Goal: Complete application form

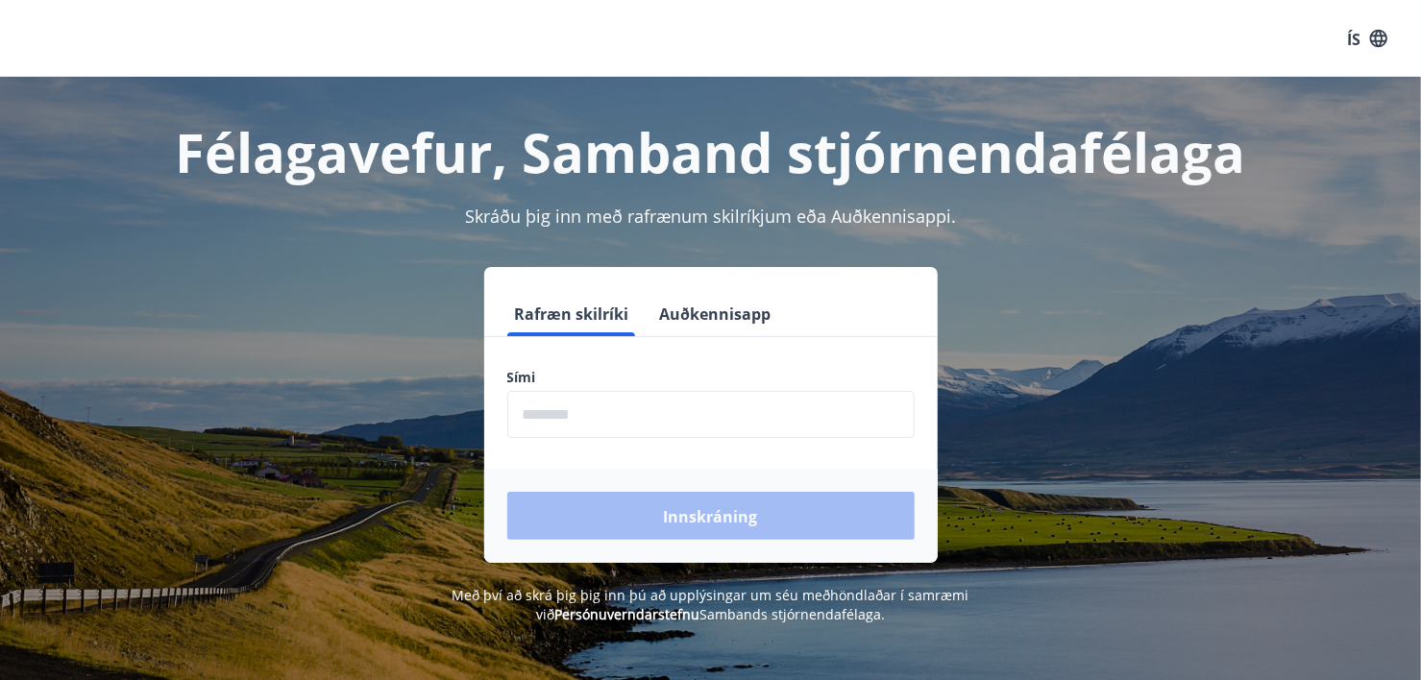
click at [610, 431] on input "phone" at bounding box center [710, 414] width 407 height 47
type input "********"
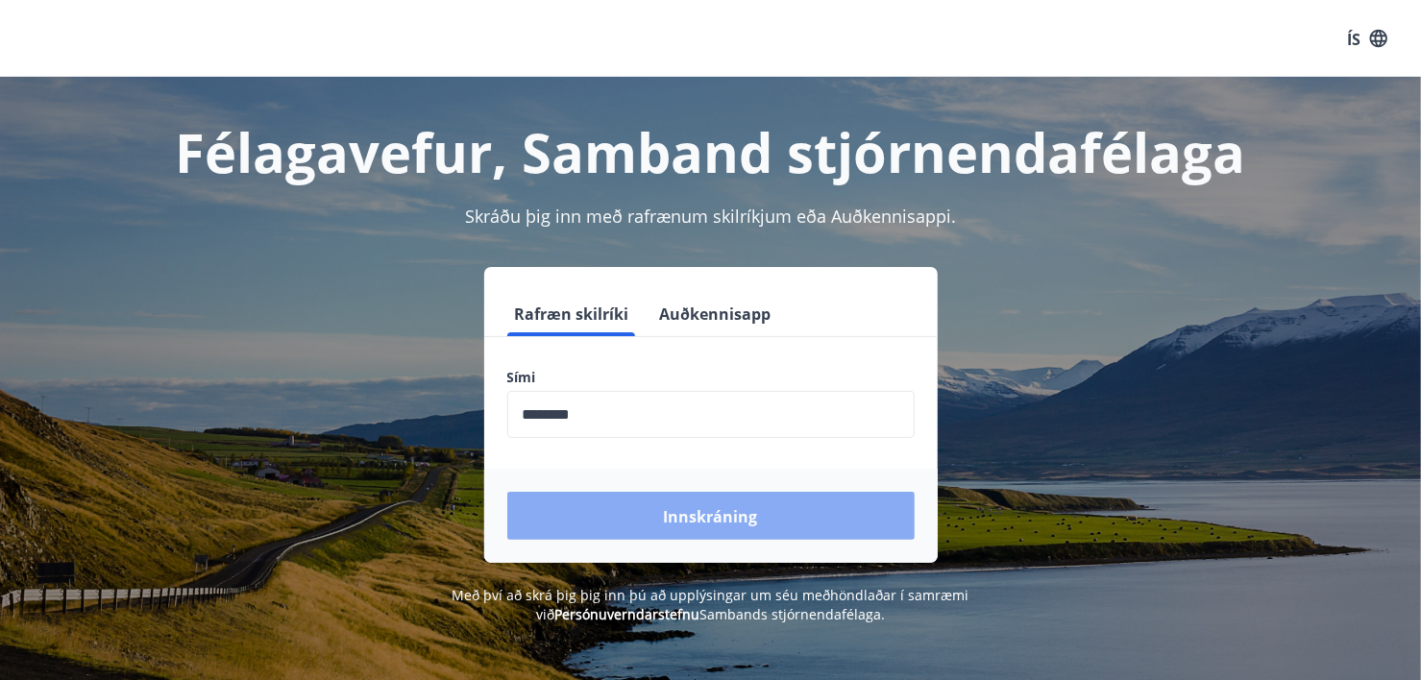
click at [705, 509] on font "Innskráning" at bounding box center [711, 516] width 94 height 21
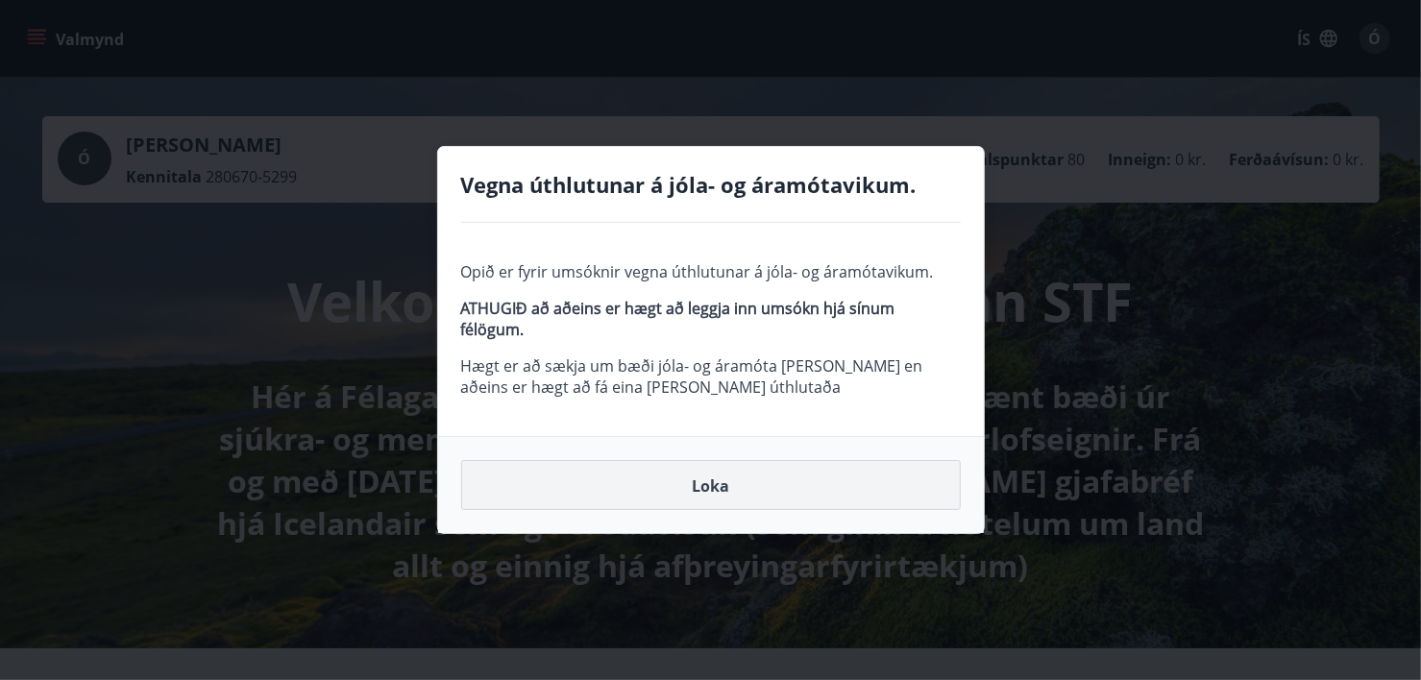
click at [710, 478] on font "Loka" at bounding box center [710, 486] width 37 height 21
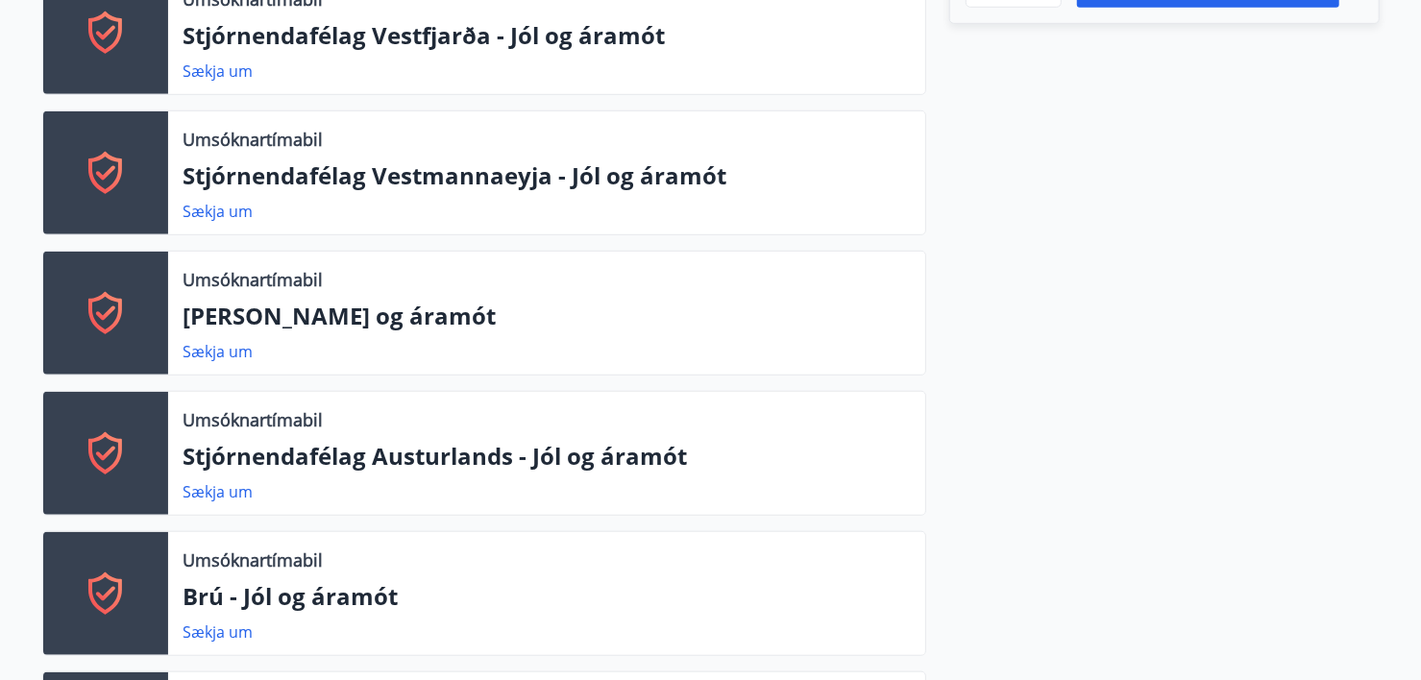
scroll to position [882, 0]
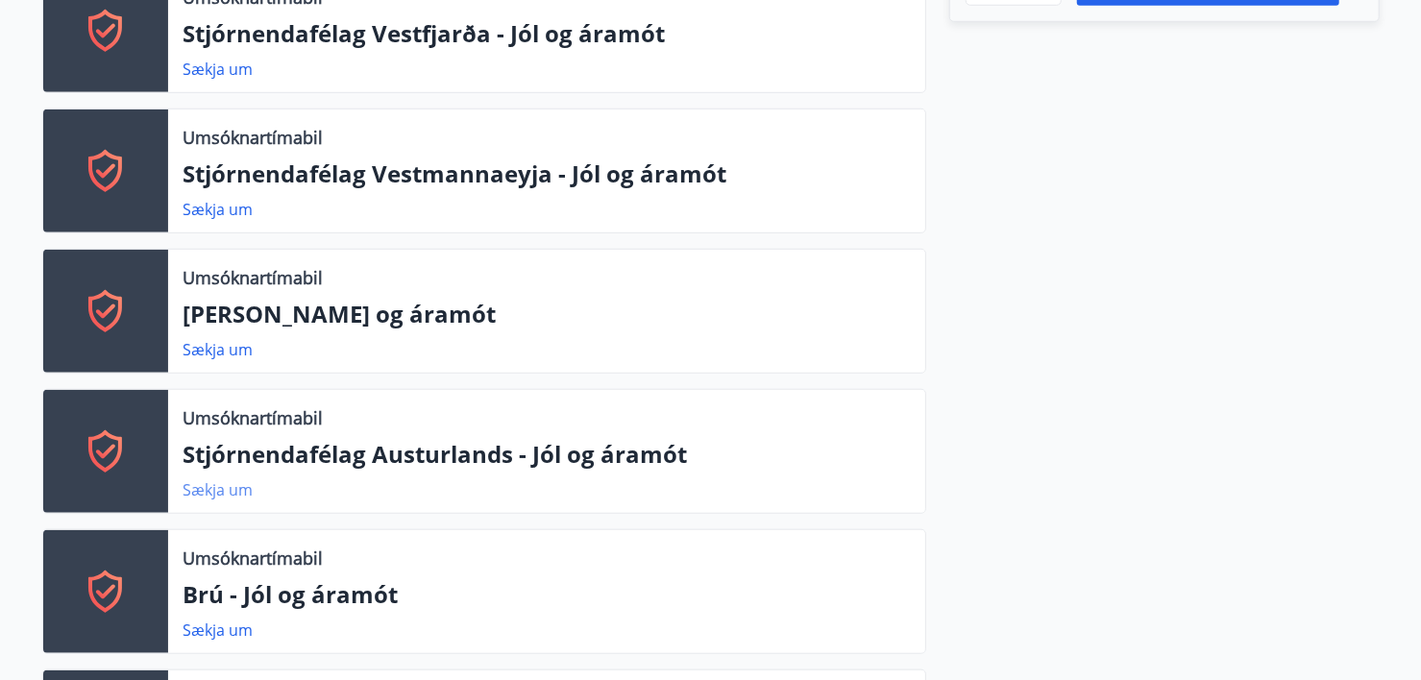
click at [220, 493] on font "Sækja um" at bounding box center [219, 489] width 70 height 21
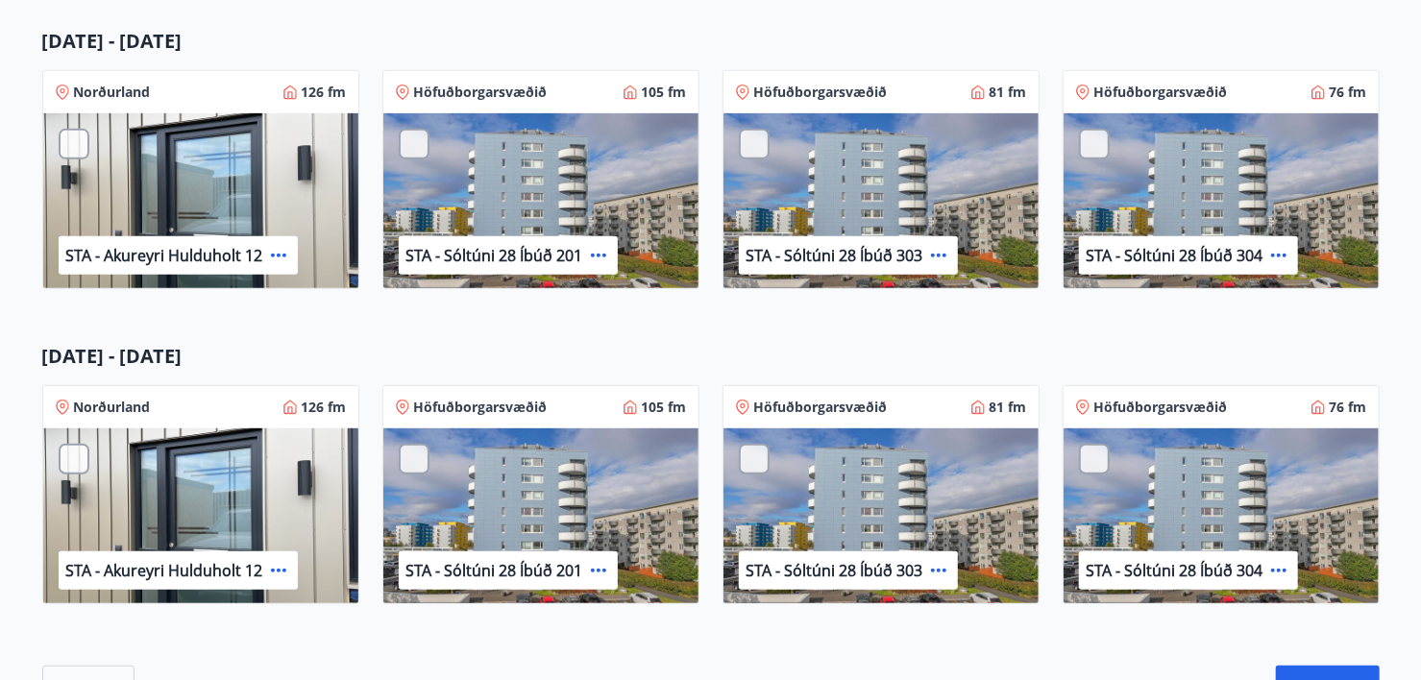
scroll to position [430, 0]
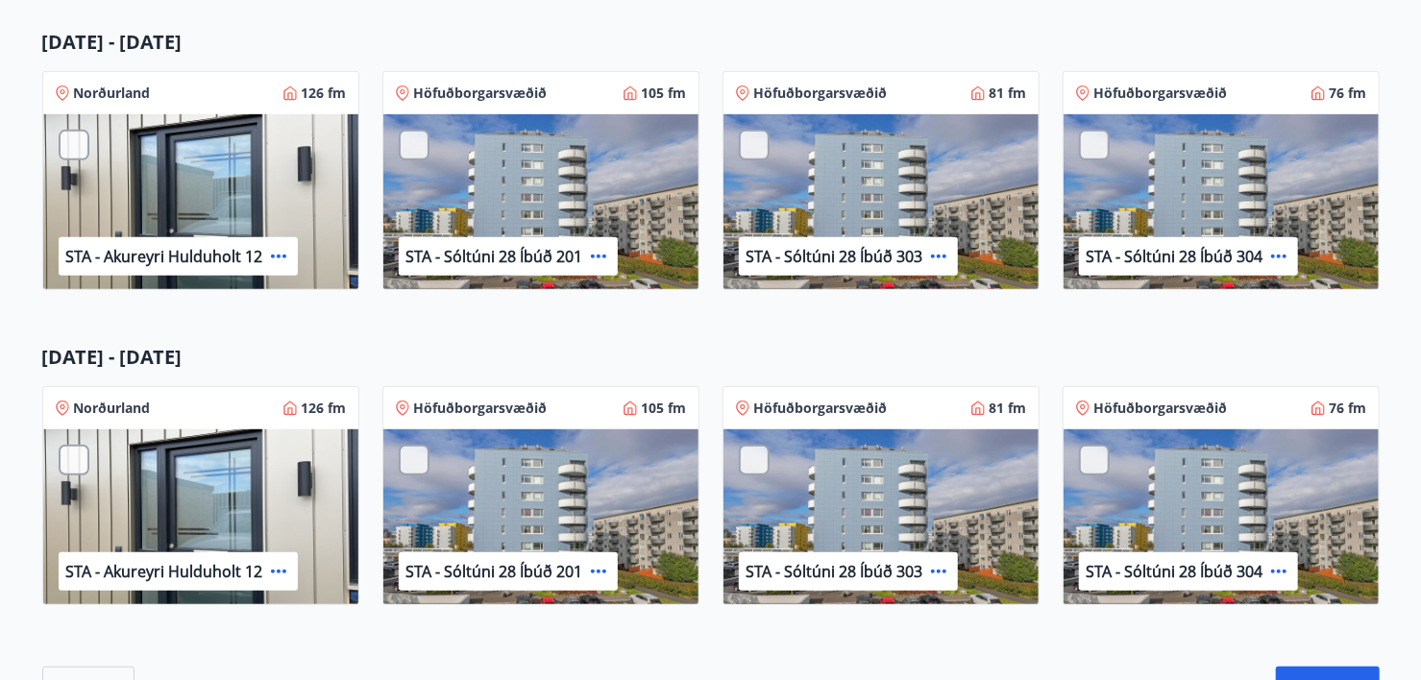
click at [418, 149] on div at bounding box center [414, 145] width 31 height 31
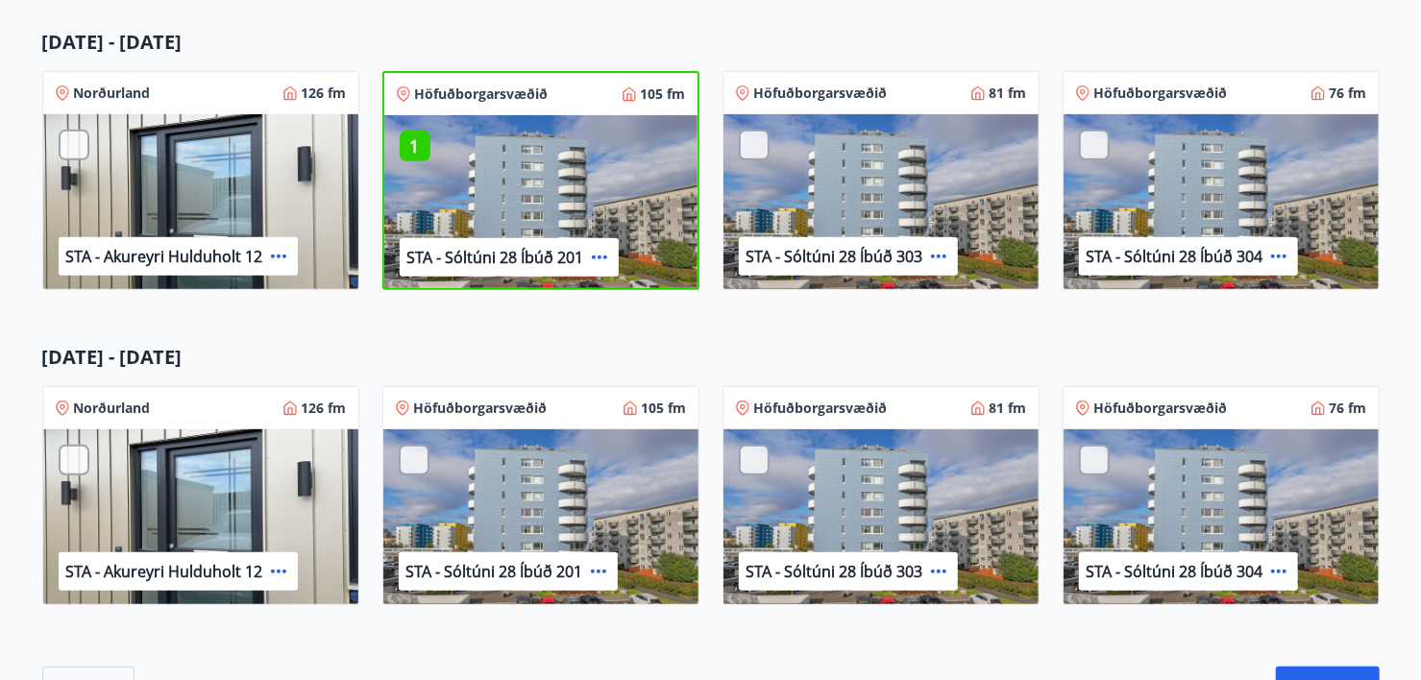
click at [600, 257] on icon at bounding box center [599, 257] width 23 height 23
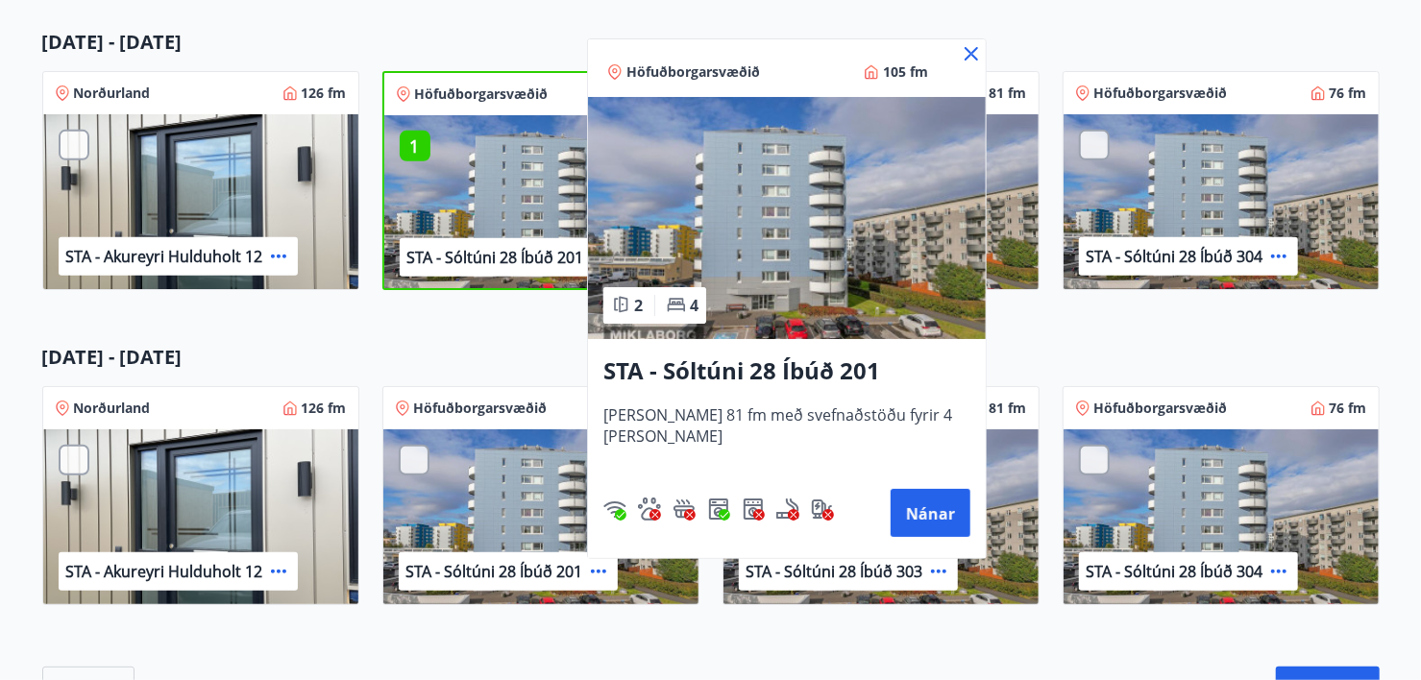
click at [965, 57] on icon at bounding box center [971, 53] width 13 height 13
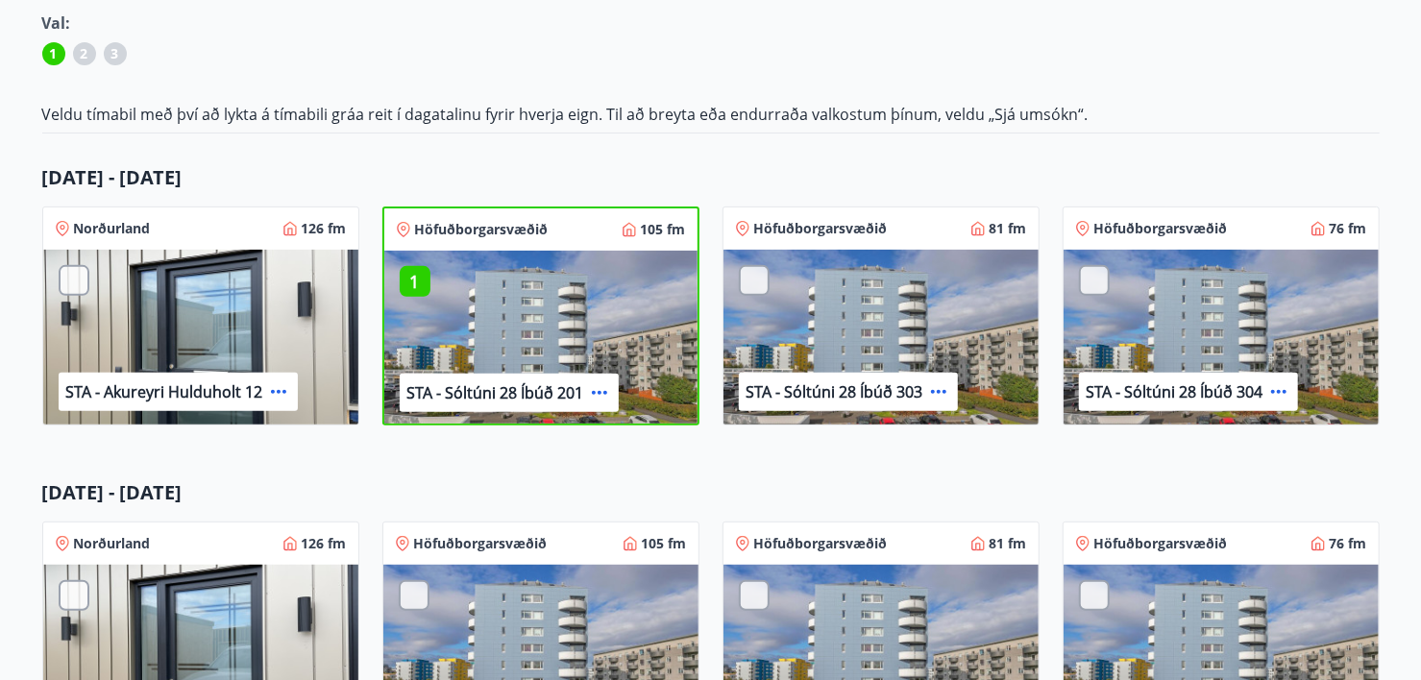
scroll to position [298, 0]
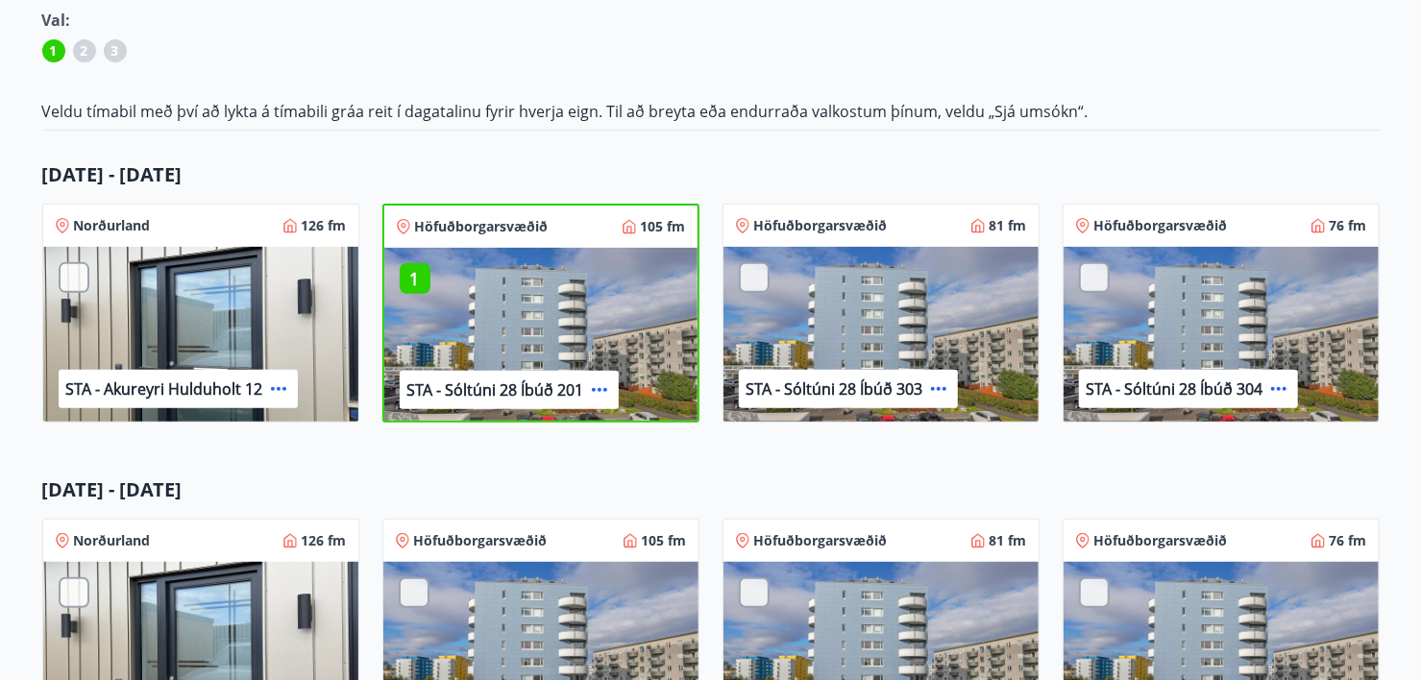
click at [757, 279] on div at bounding box center [754, 277] width 31 height 31
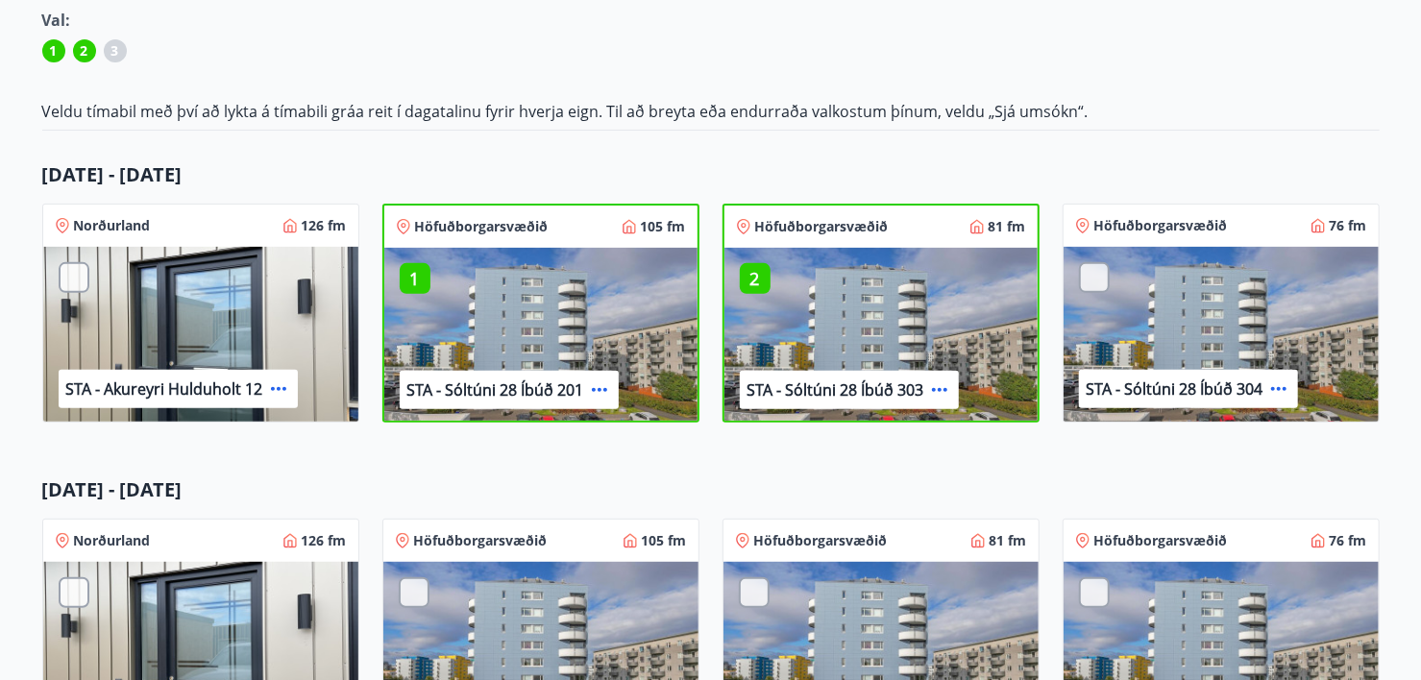
click at [1089, 282] on div at bounding box center [1094, 277] width 31 height 31
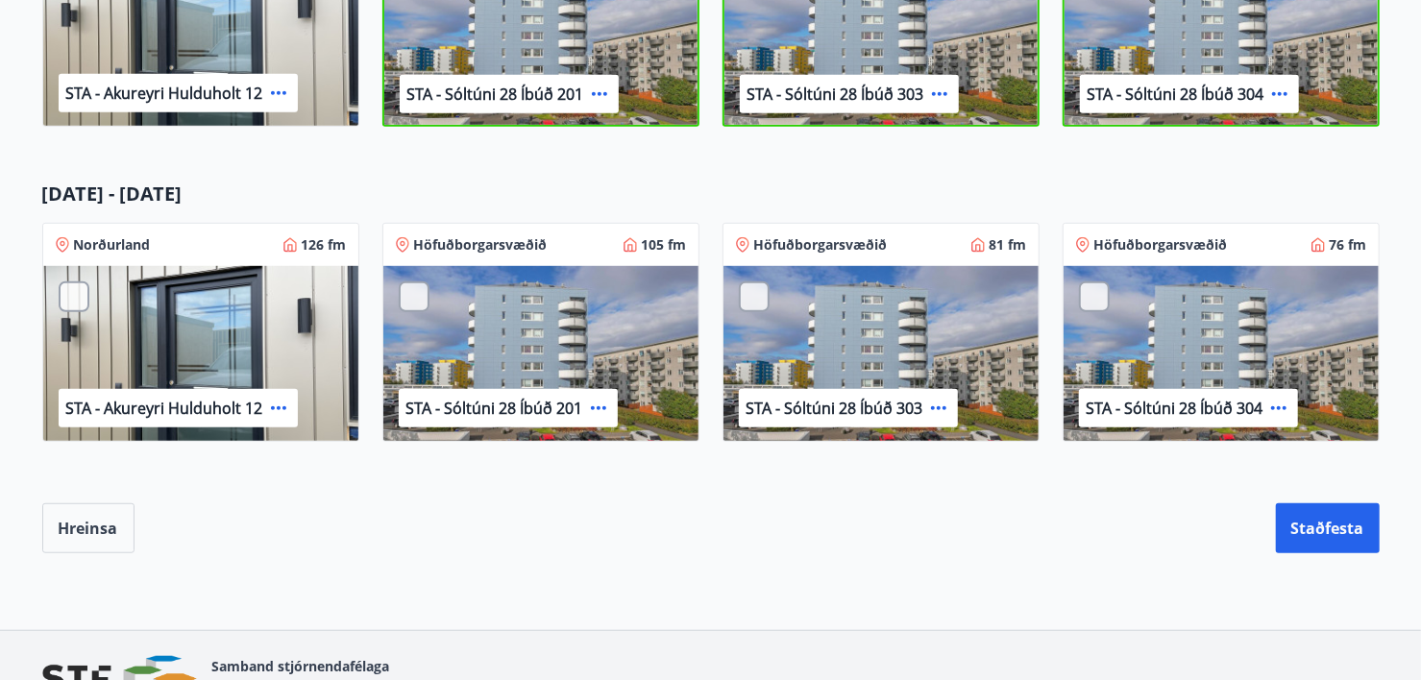
scroll to position [575, 0]
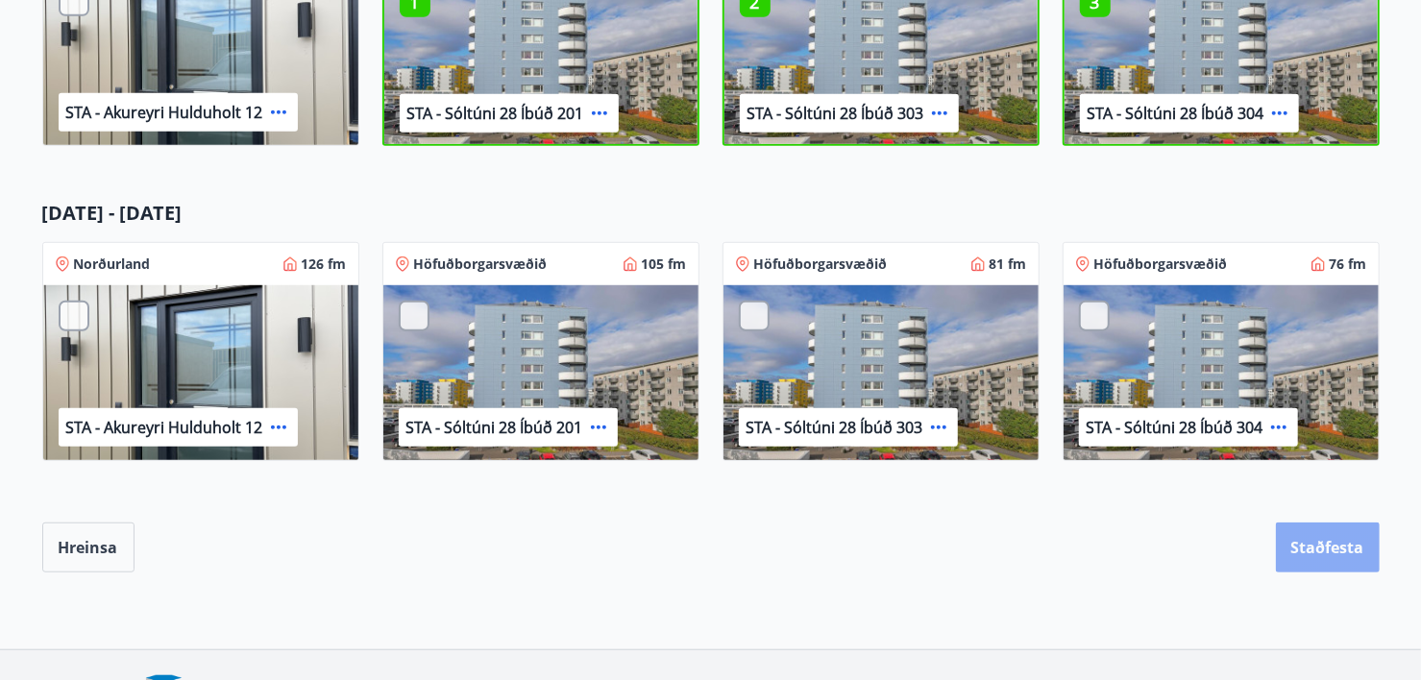
click at [1347, 551] on font "Staðfesta" at bounding box center [1327, 548] width 73 height 21
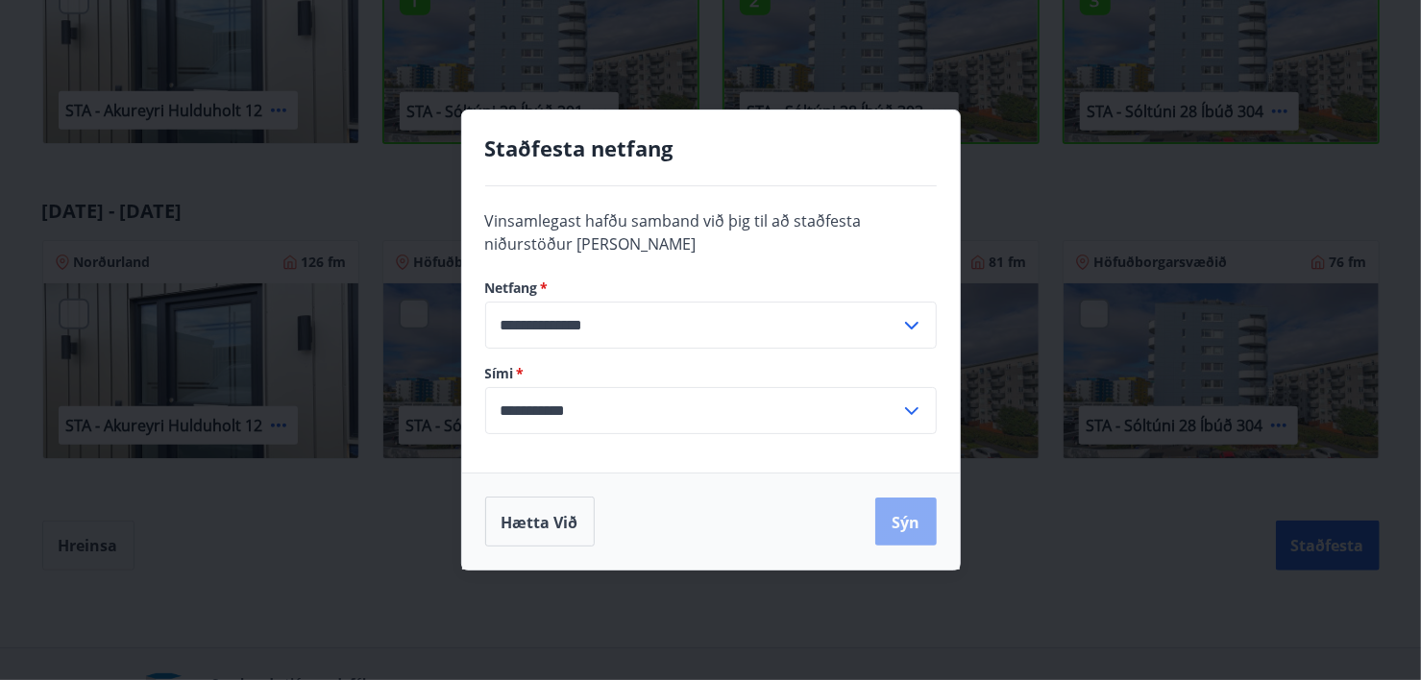
click at [908, 526] on font "Sýn" at bounding box center [906, 522] width 28 height 21
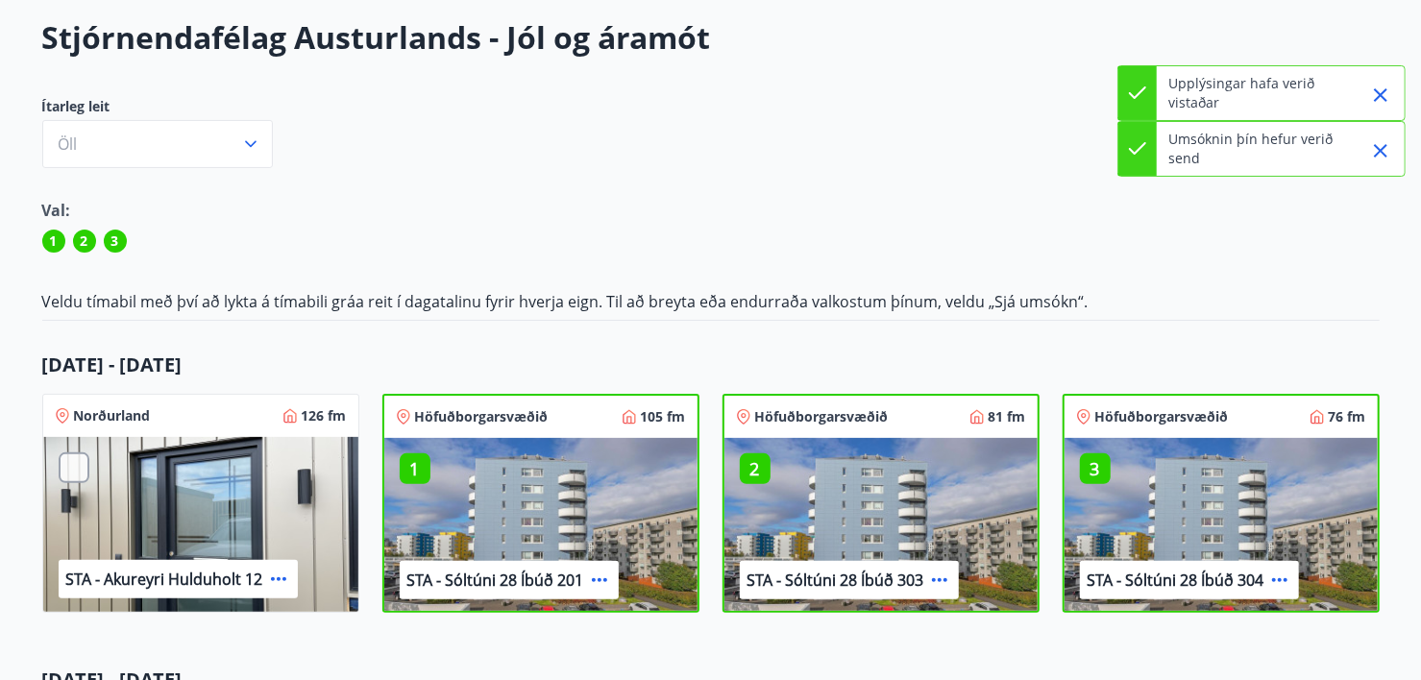
scroll to position [106, 0]
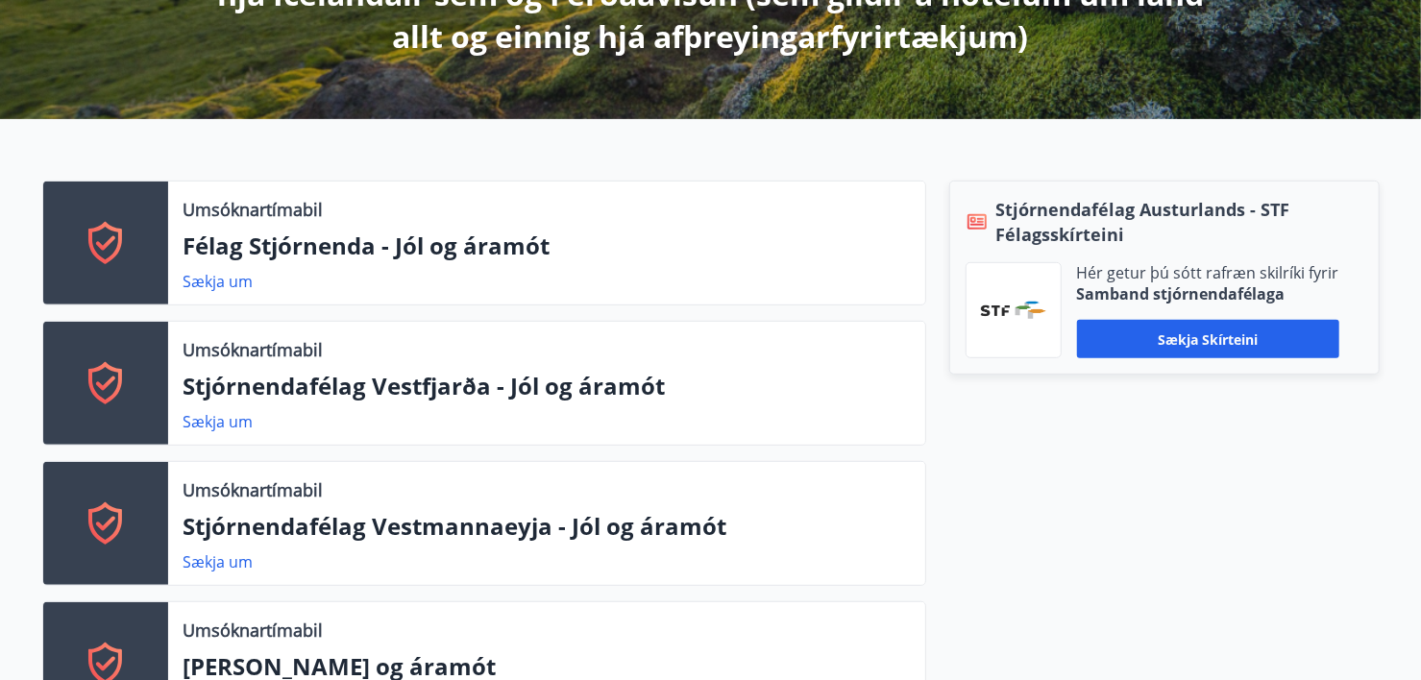
scroll to position [510, 0]
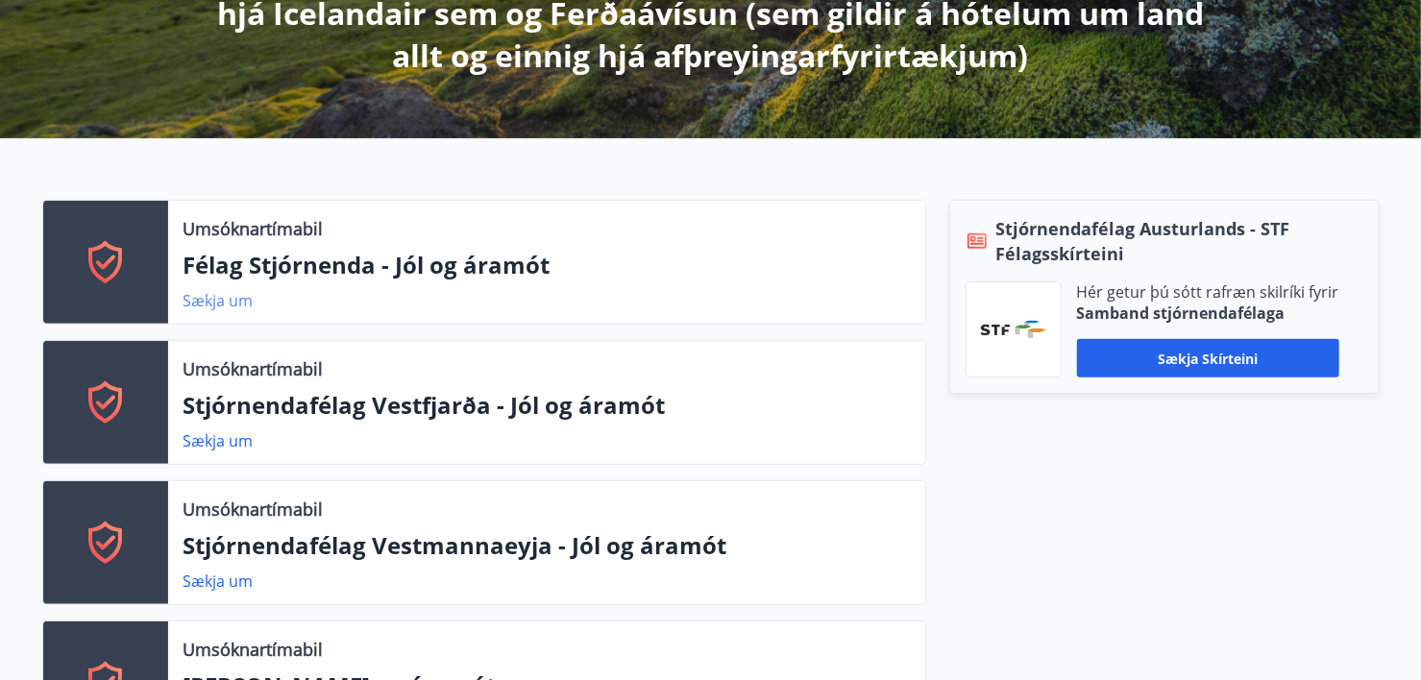
click at [217, 295] on font "Sækja um" at bounding box center [219, 300] width 70 height 21
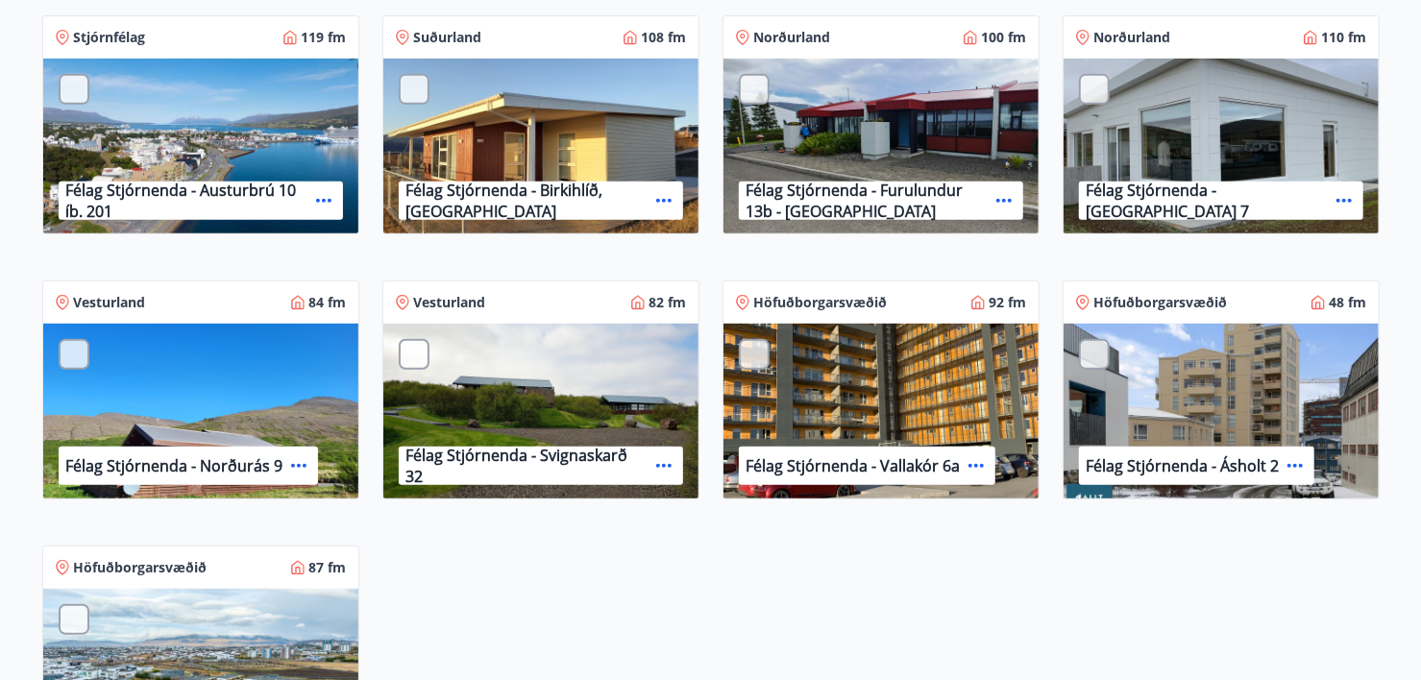
scroll to position [489, 0]
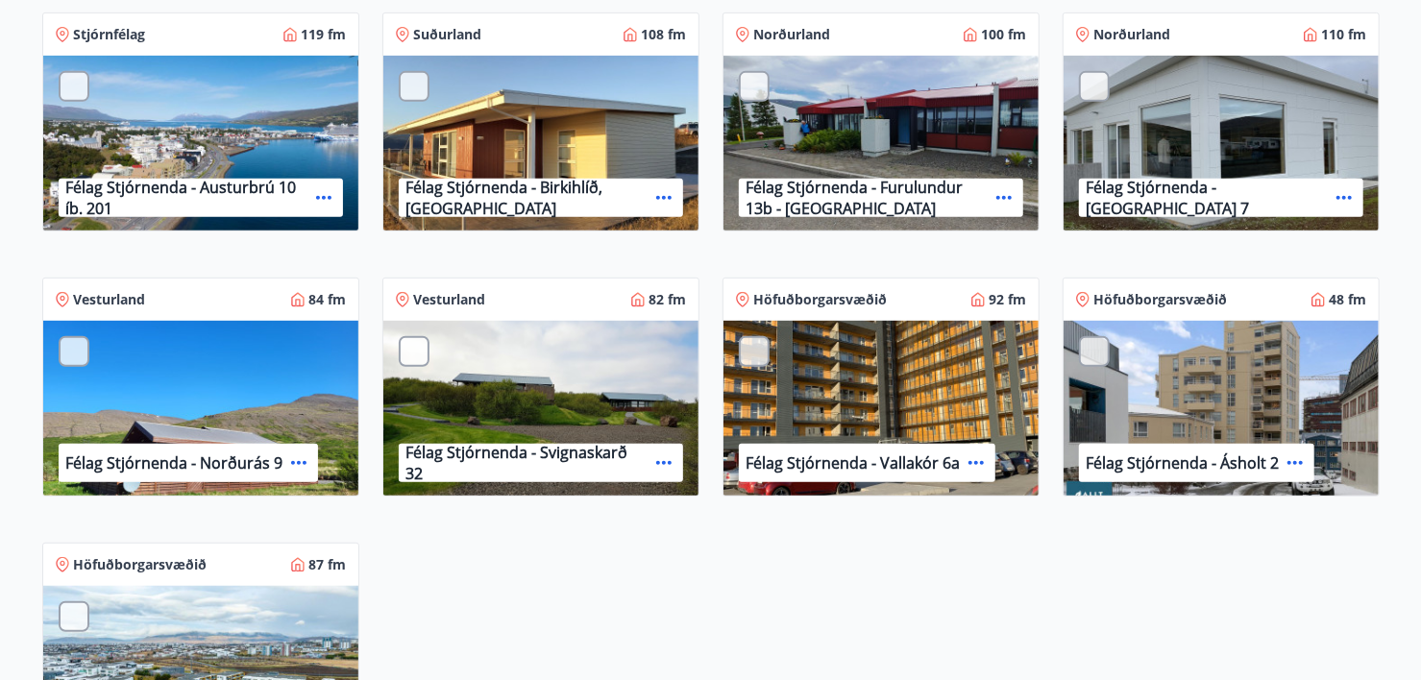
click at [752, 351] on div at bounding box center [754, 351] width 31 height 31
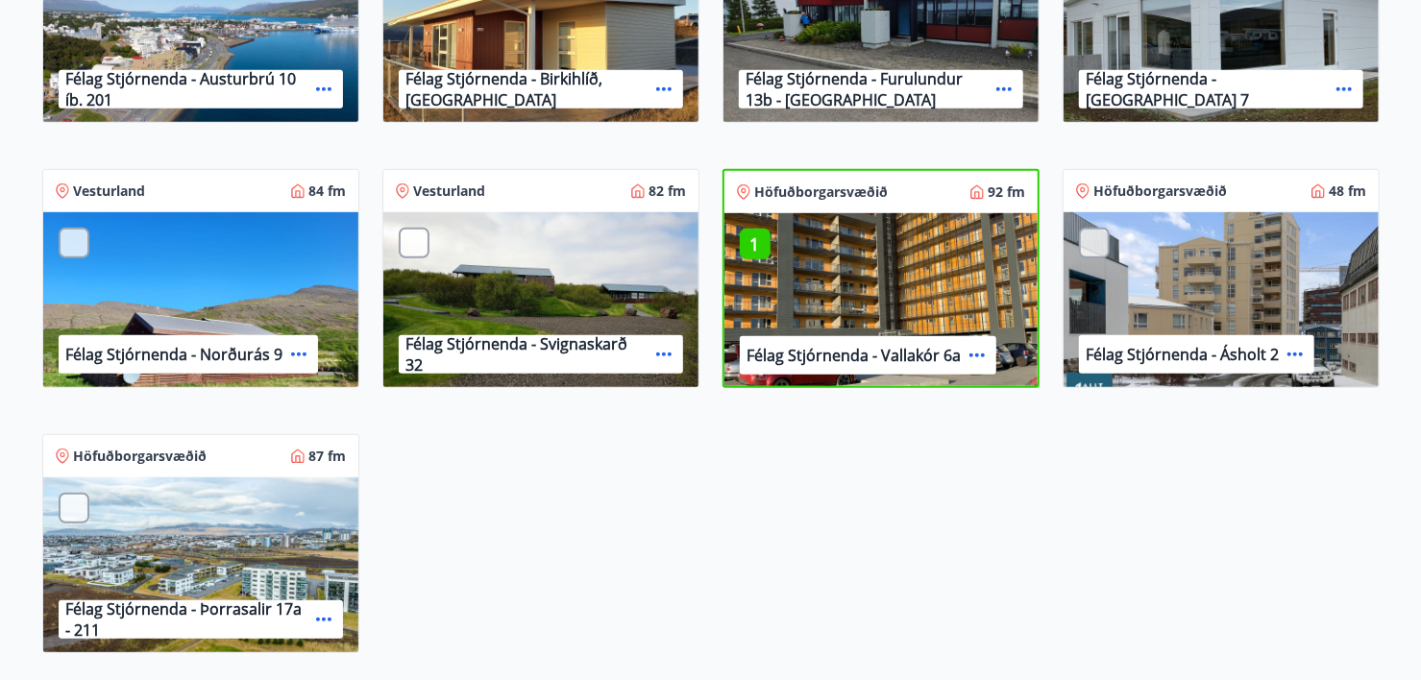
scroll to position [608, 0]
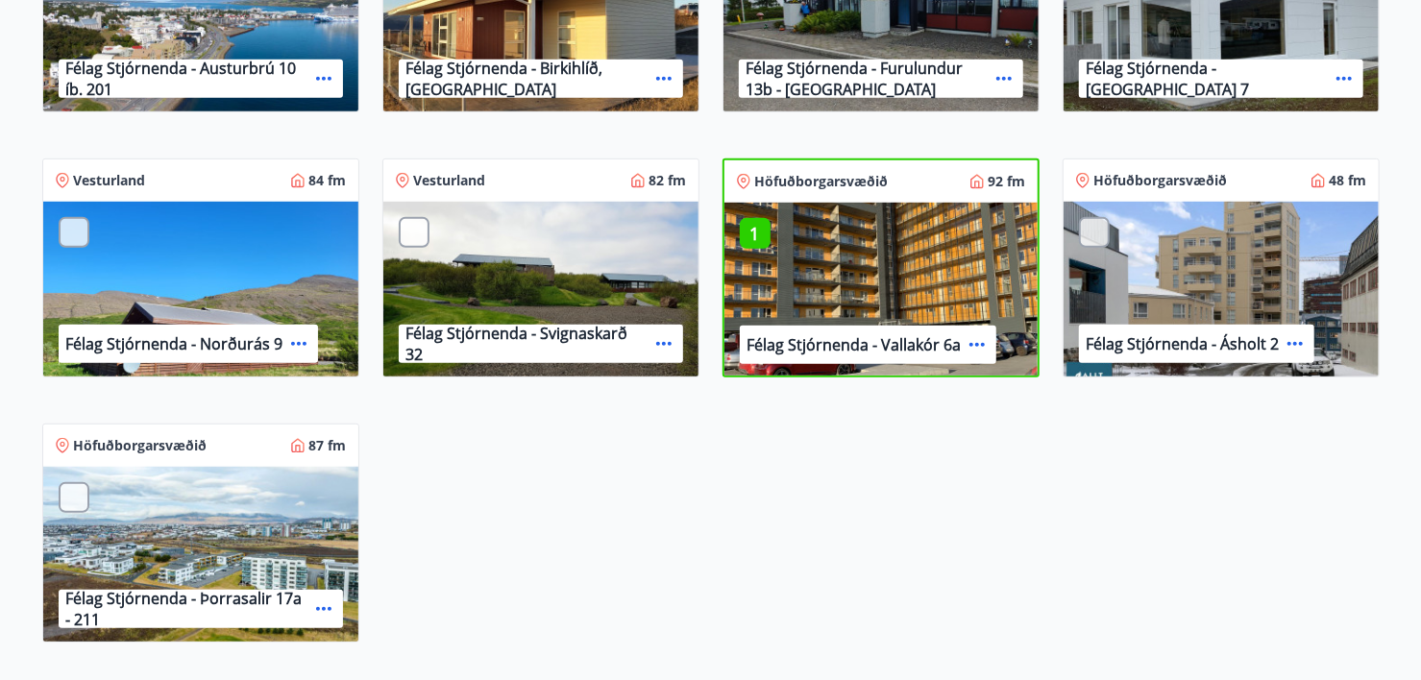
click at [70, 494] on div at bounding box center [74, 497] width 31 height 31
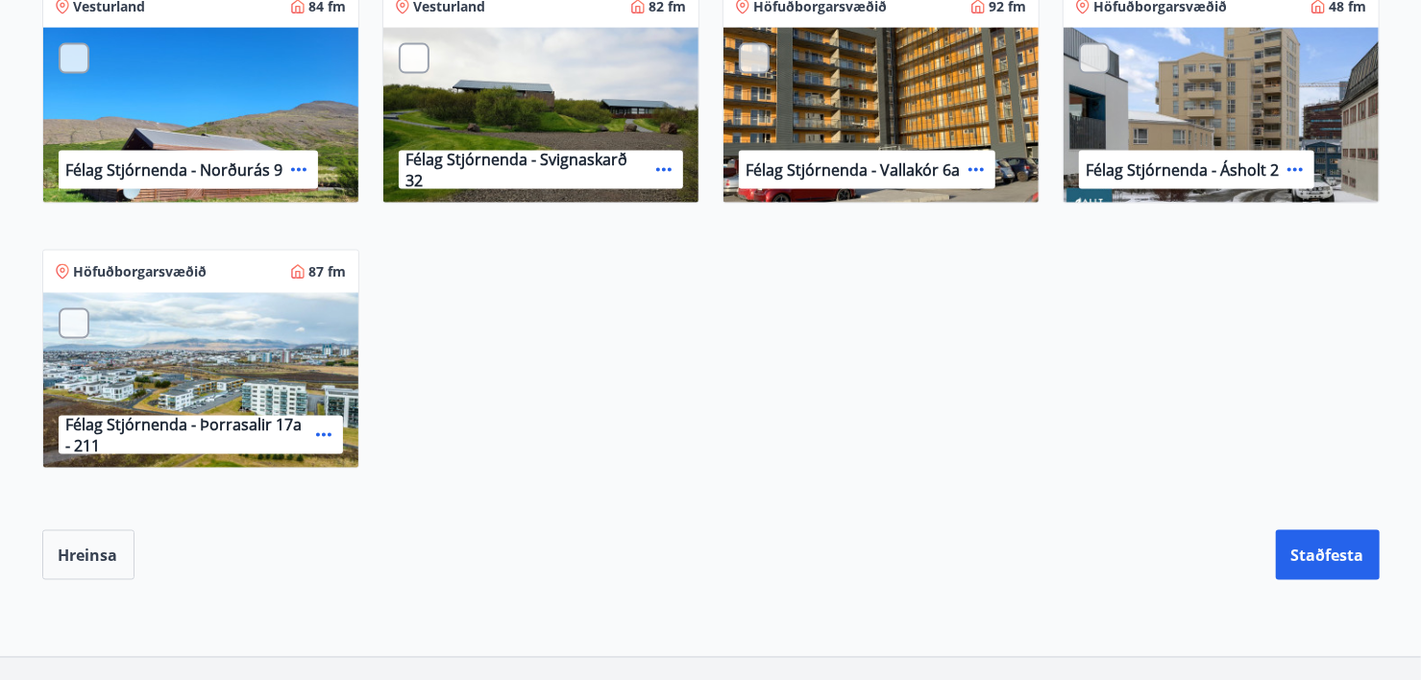
scroll to position [1765, 0]
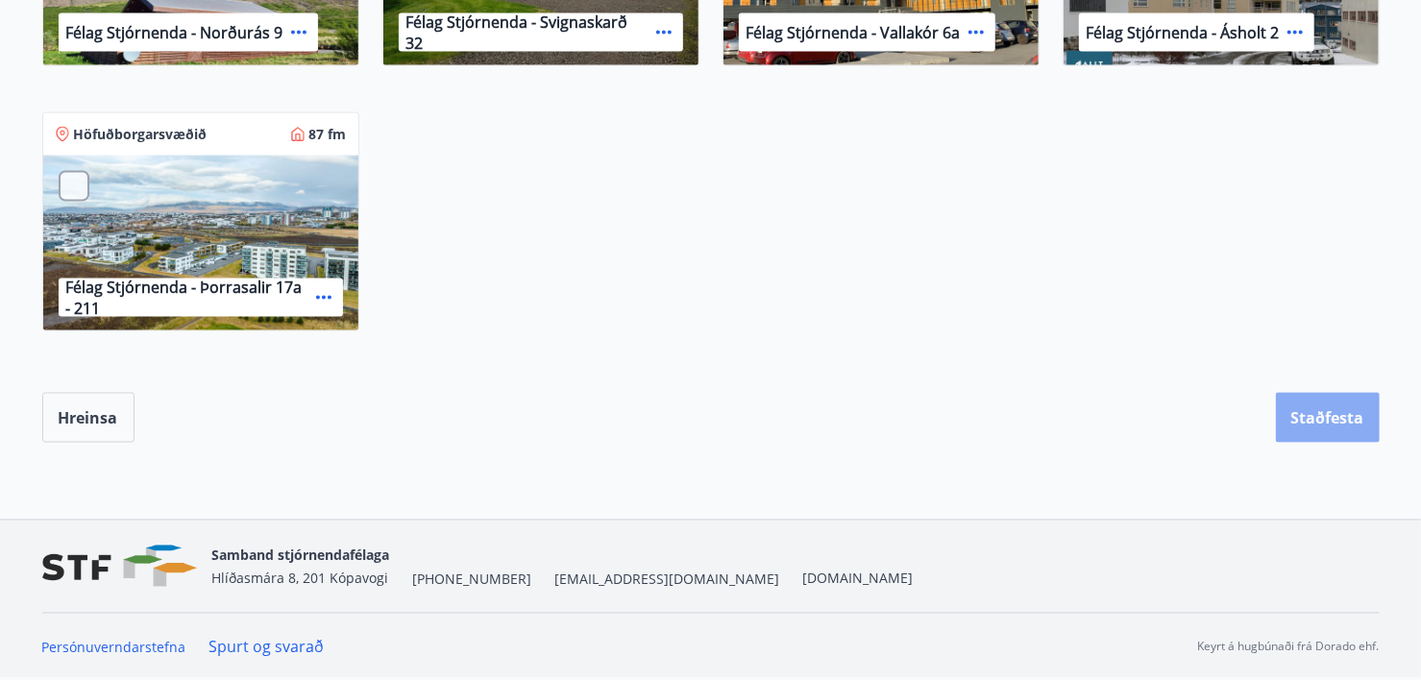
click at [1328, 423] on font "Staðfesta" at bounding box center [1327, 418] width 73 height 21
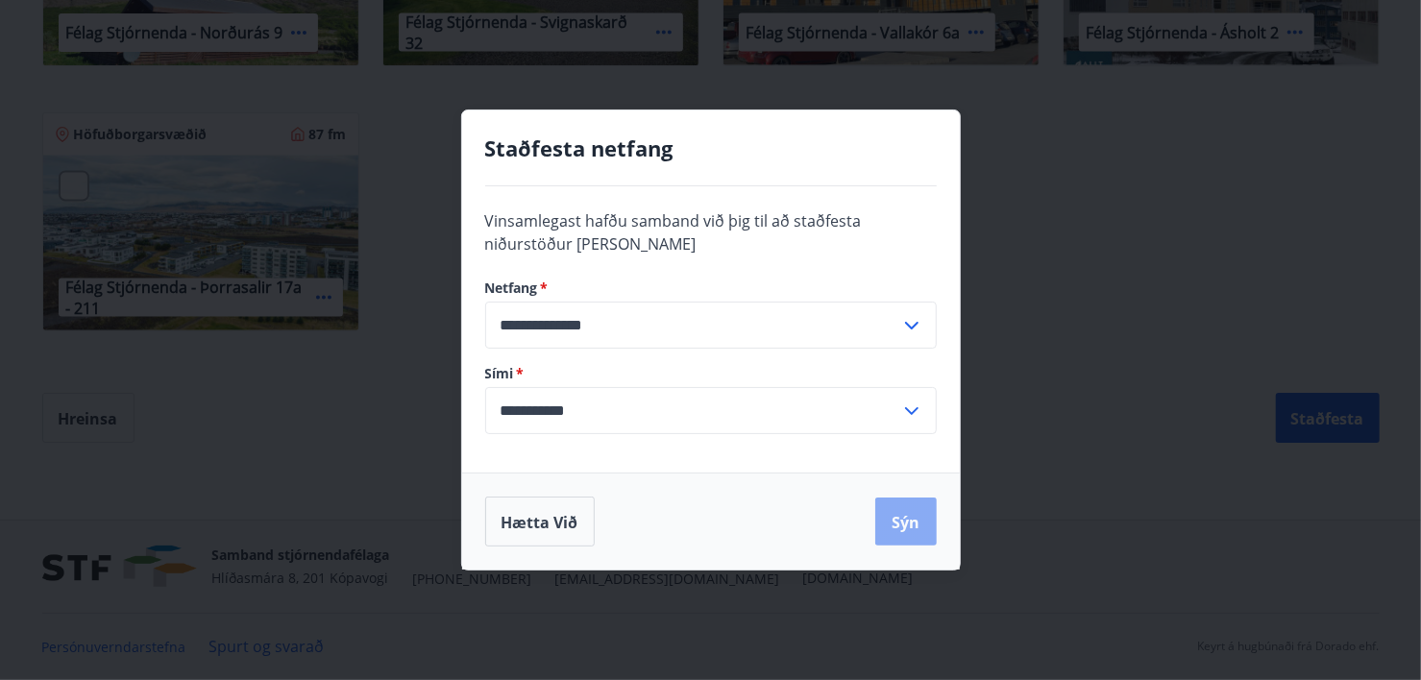
click at [907, 527] on font "Sýn" at bounding box center [906, 522] width 28 height 21
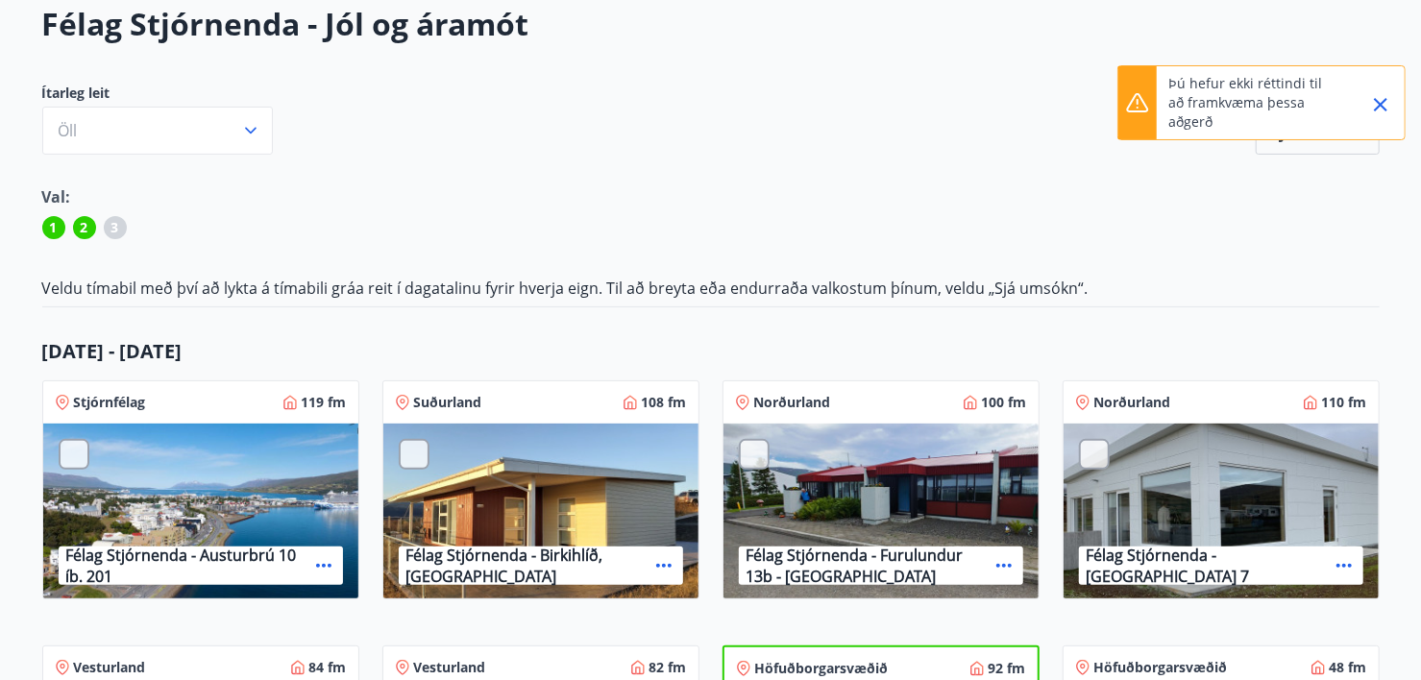
scroll to position [0, 0]
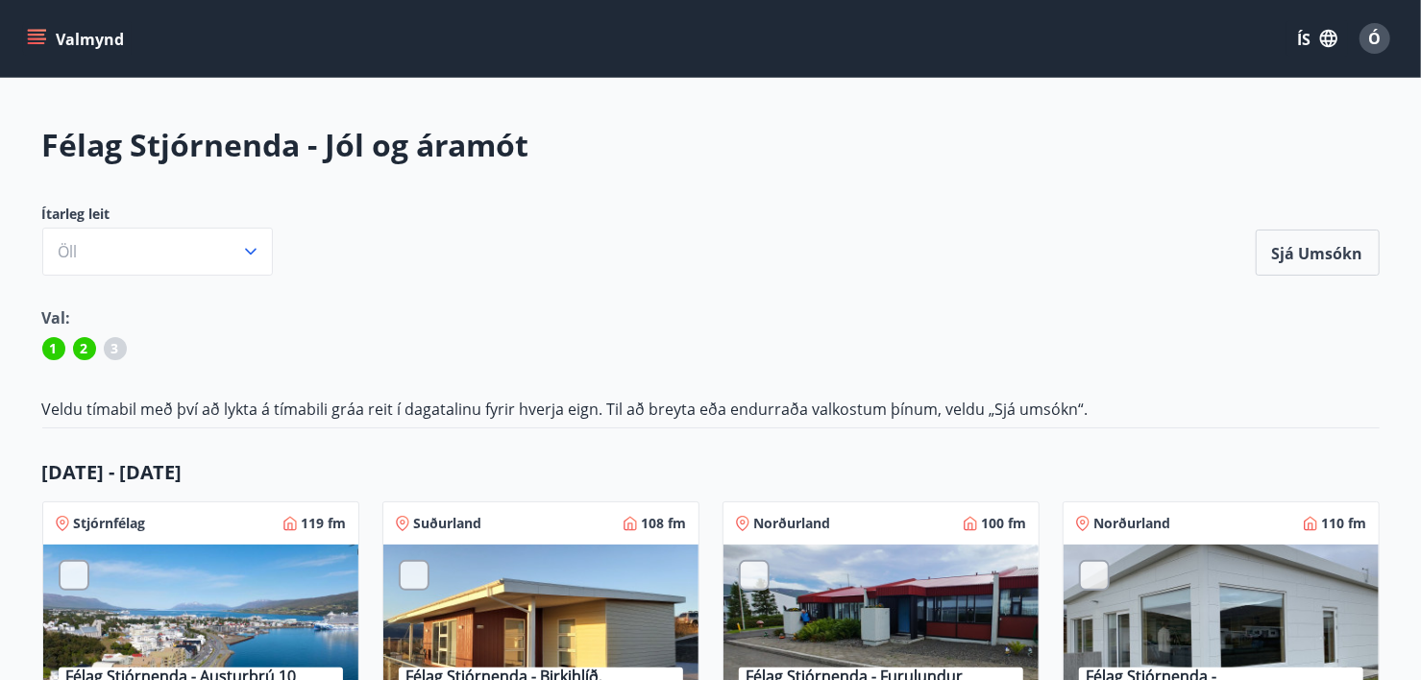
click at [37, 33] on icon "matseðill" at bounding box center [36, 38] width 19 height 19
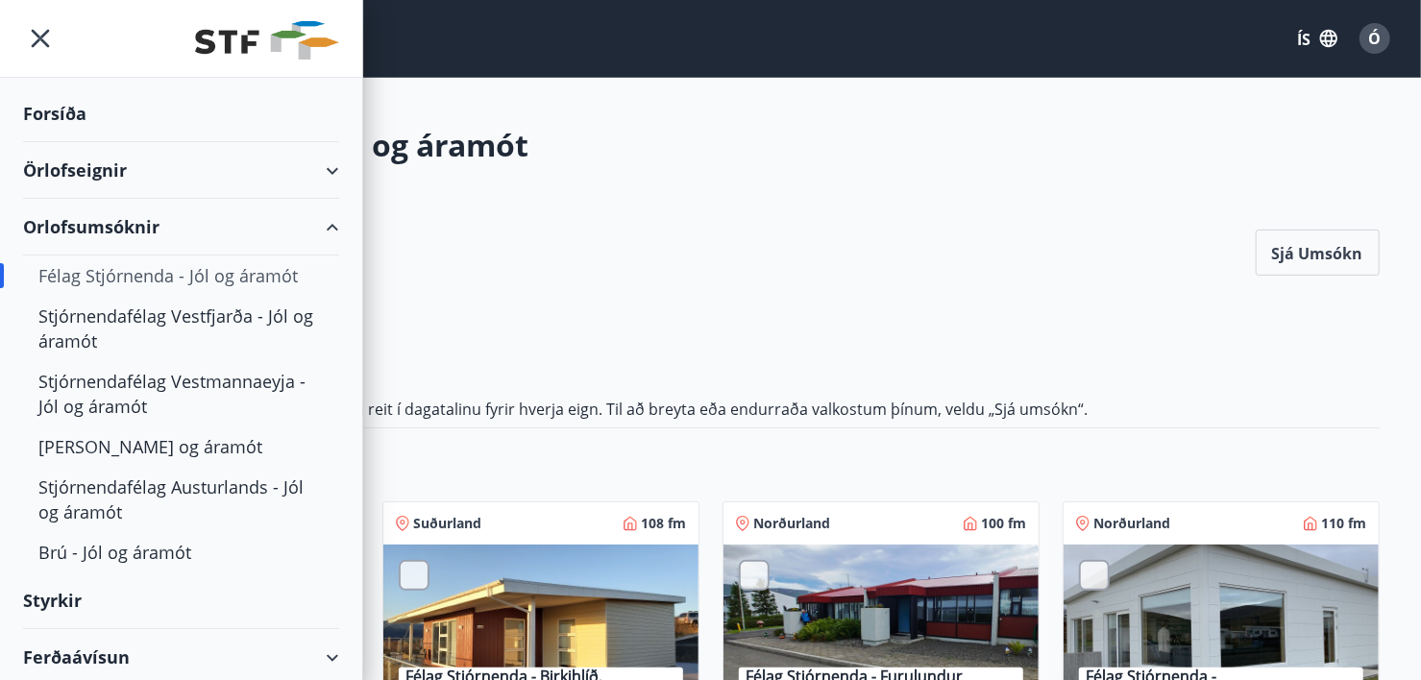
click at [73, 109] on font "Forsíða" at bounding box center [54, 113] width 63 height 23
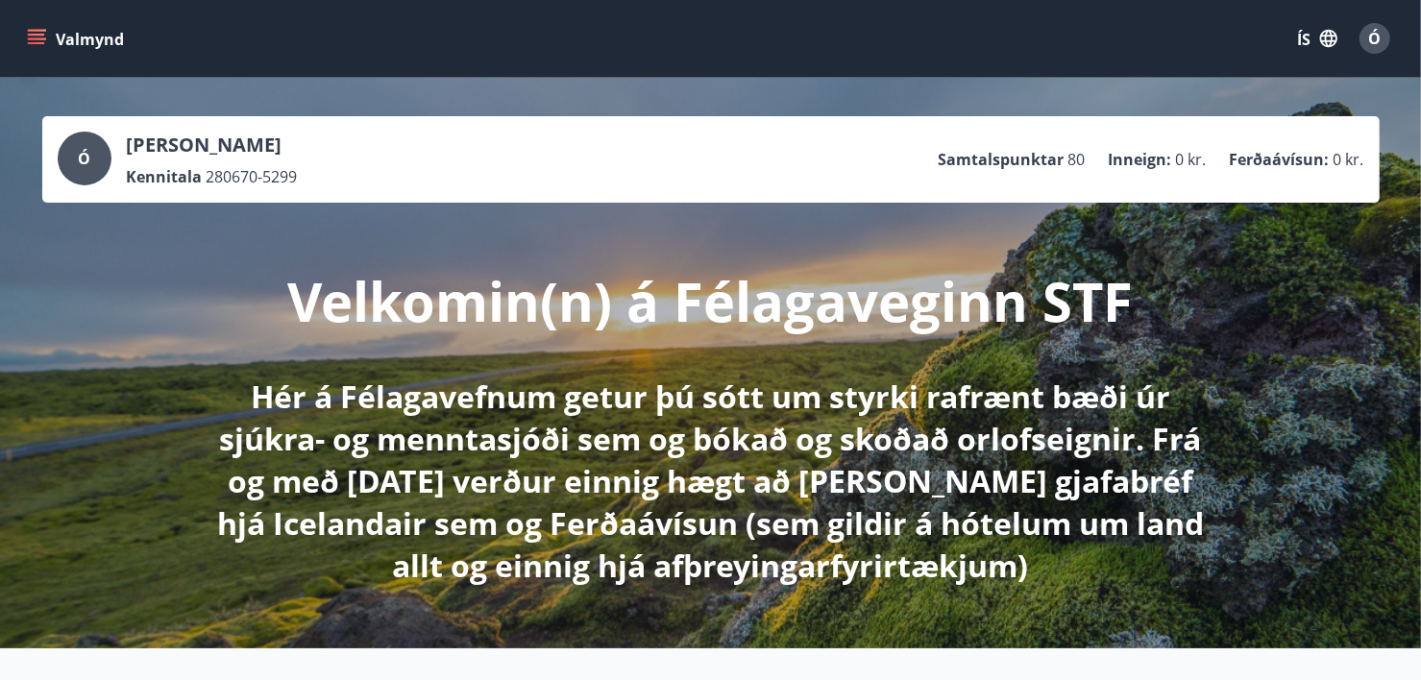
click at [1329, 47] on icon "button" at bounding box center [1328, 38] width 21 height 21
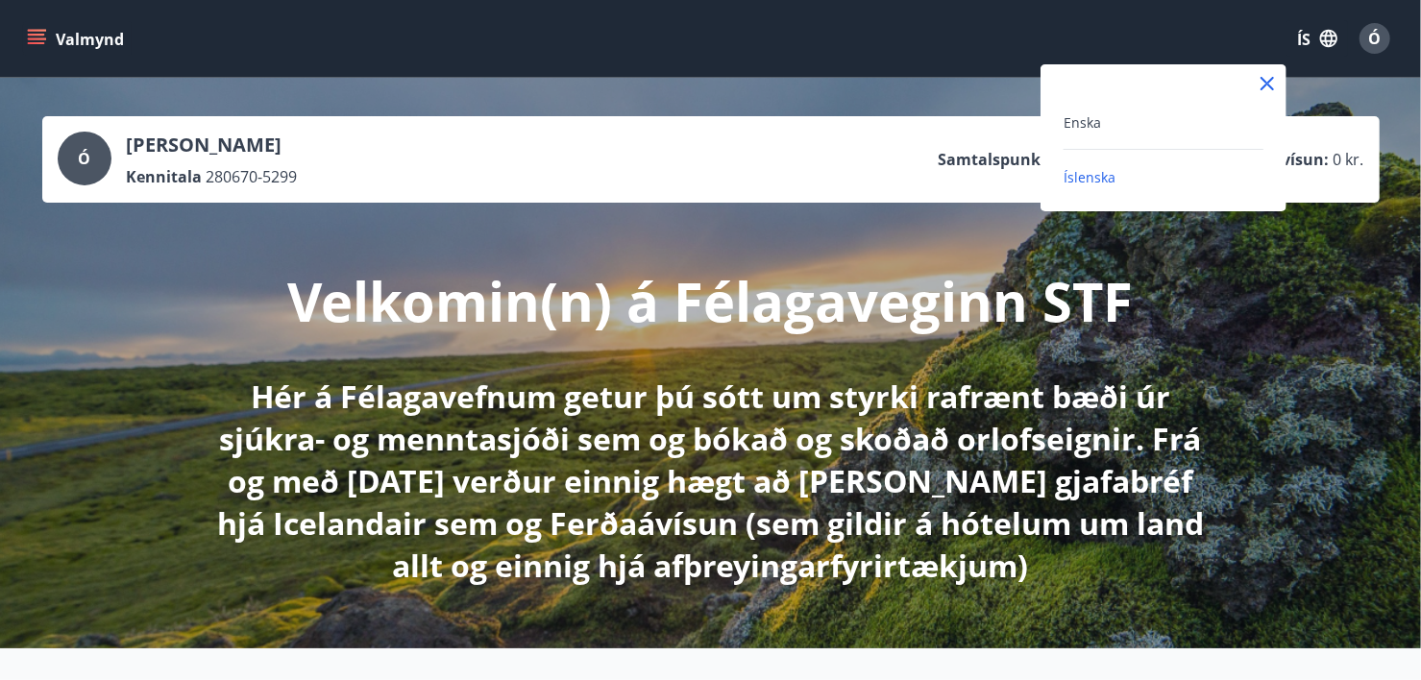
click at [979, 50] on div at bounding box center [710, 340] width 1421 height 680
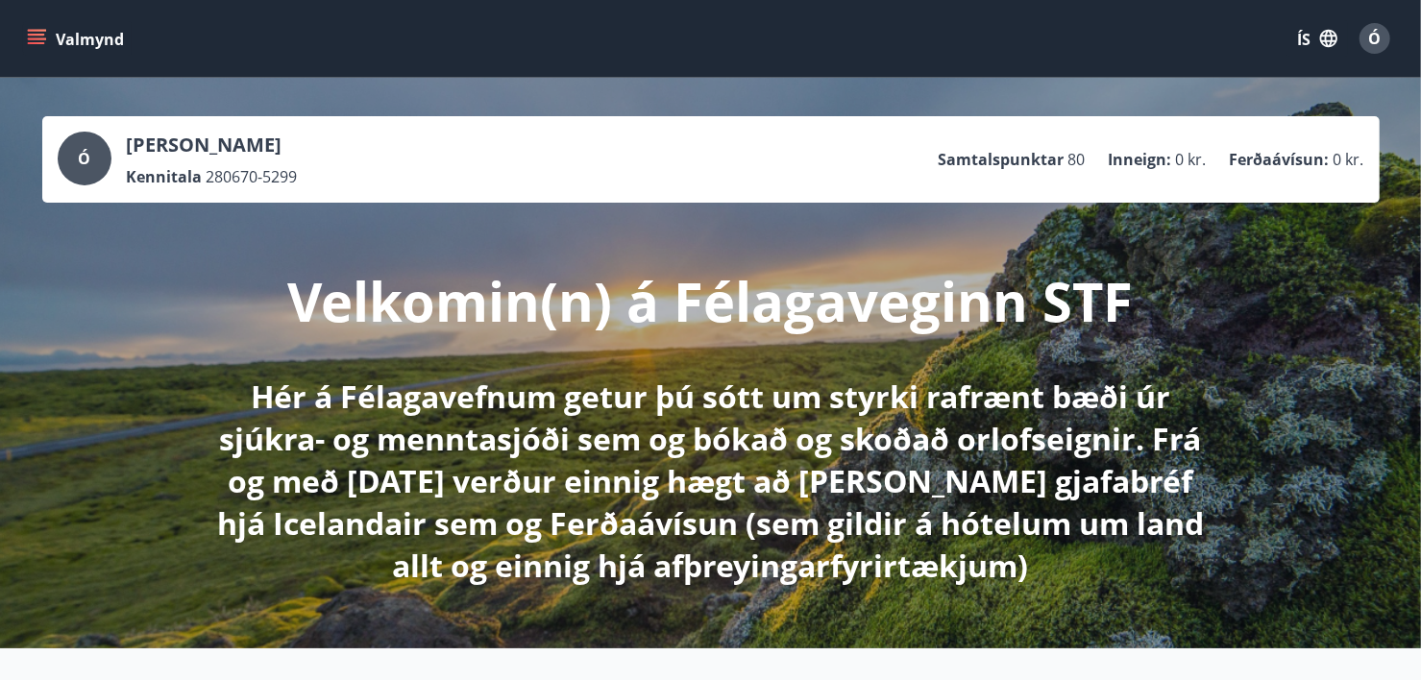
click at [43, 47] on icon "matseðill" at bounding box center [36, 38] width 19 height 19
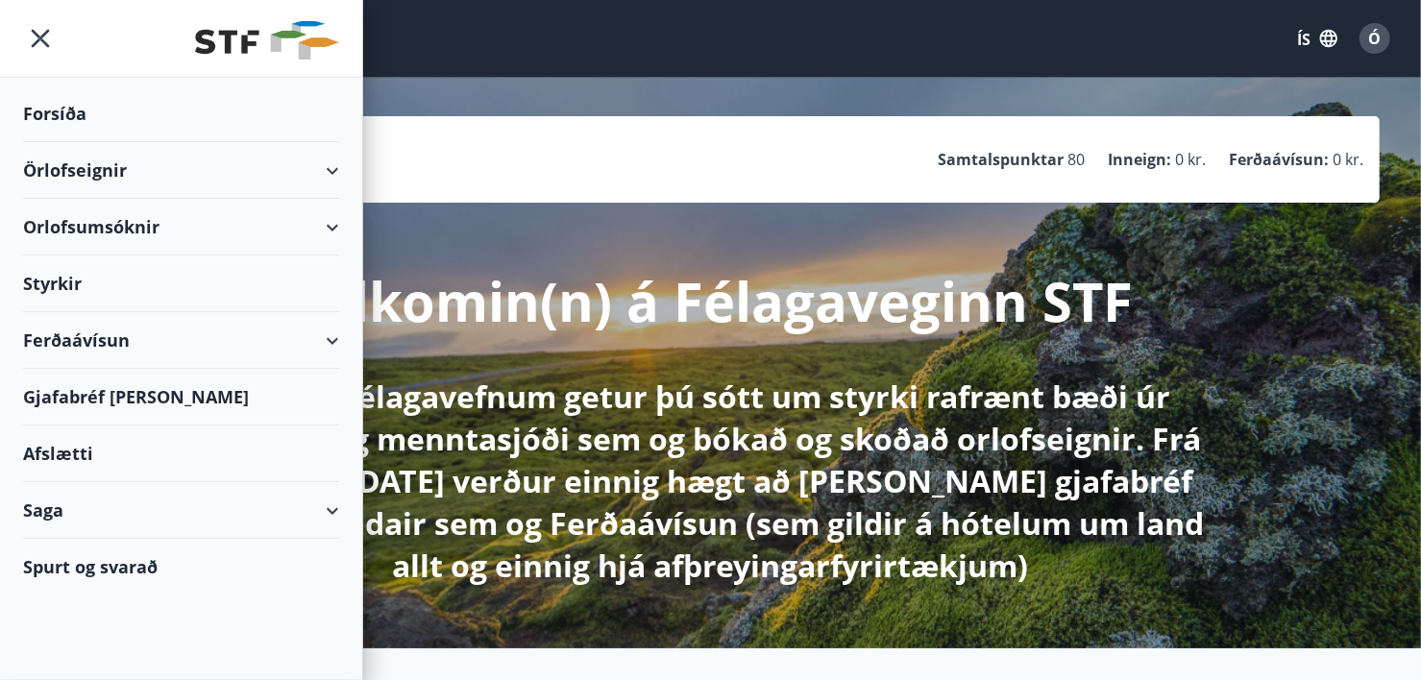
click at [153, 229] on font "Orlofsumsóknir" at bounding box center [91, 226] width 136 height 23
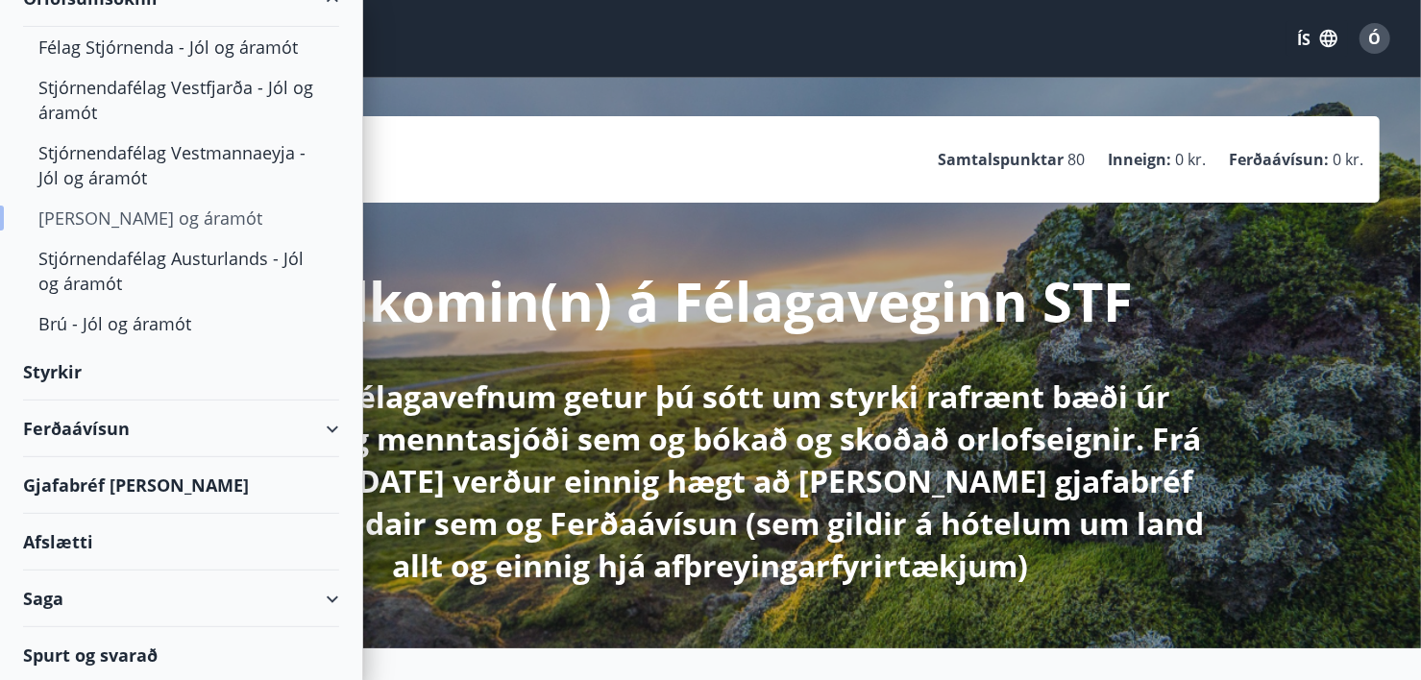
scroll to position [232, 0]
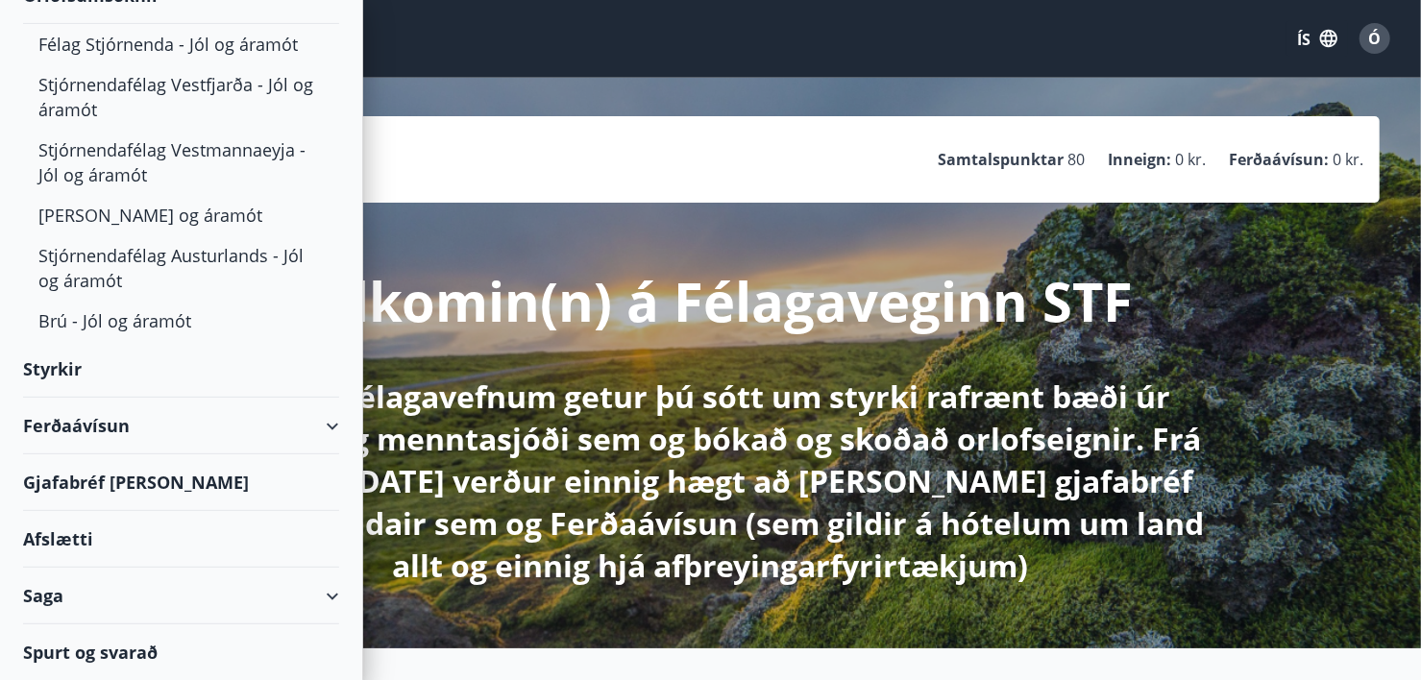
click at [330, 432] on div "Ferðaávísun" at bounding box center [181, 426] width 316 height 57
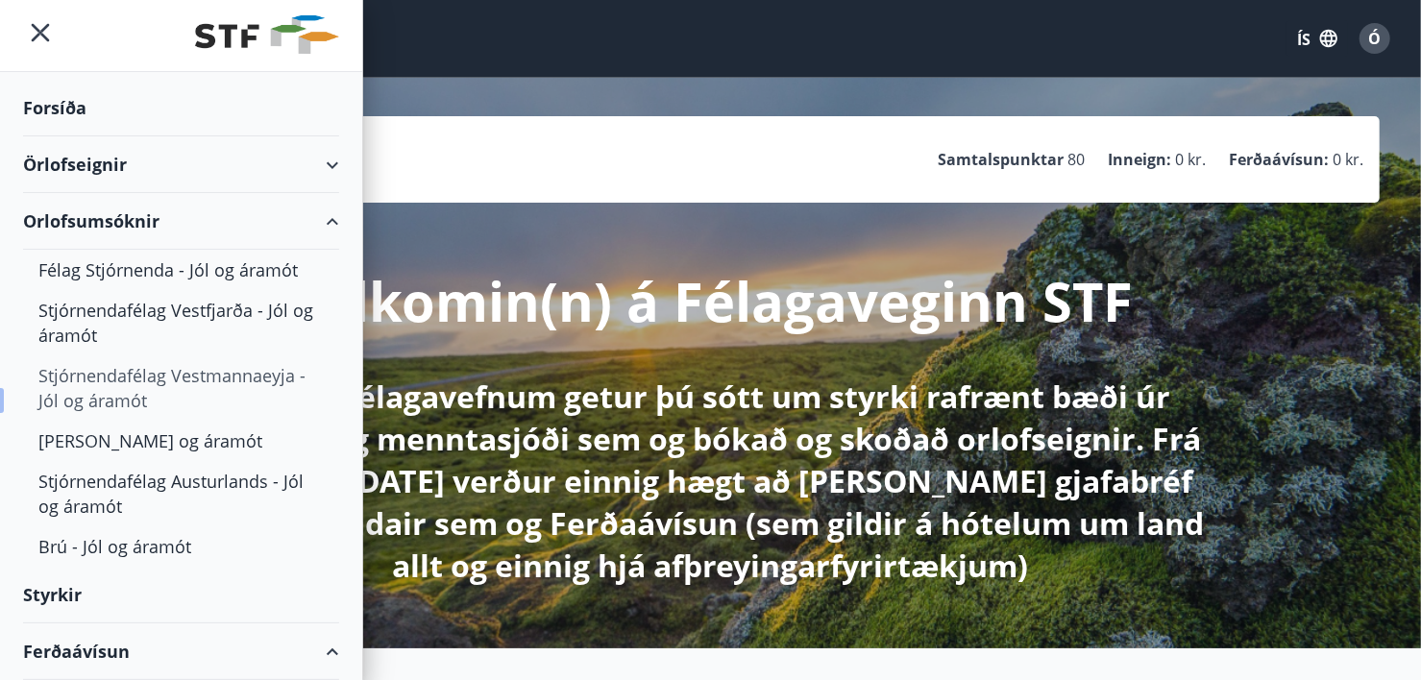
scroll to position [0, 0]
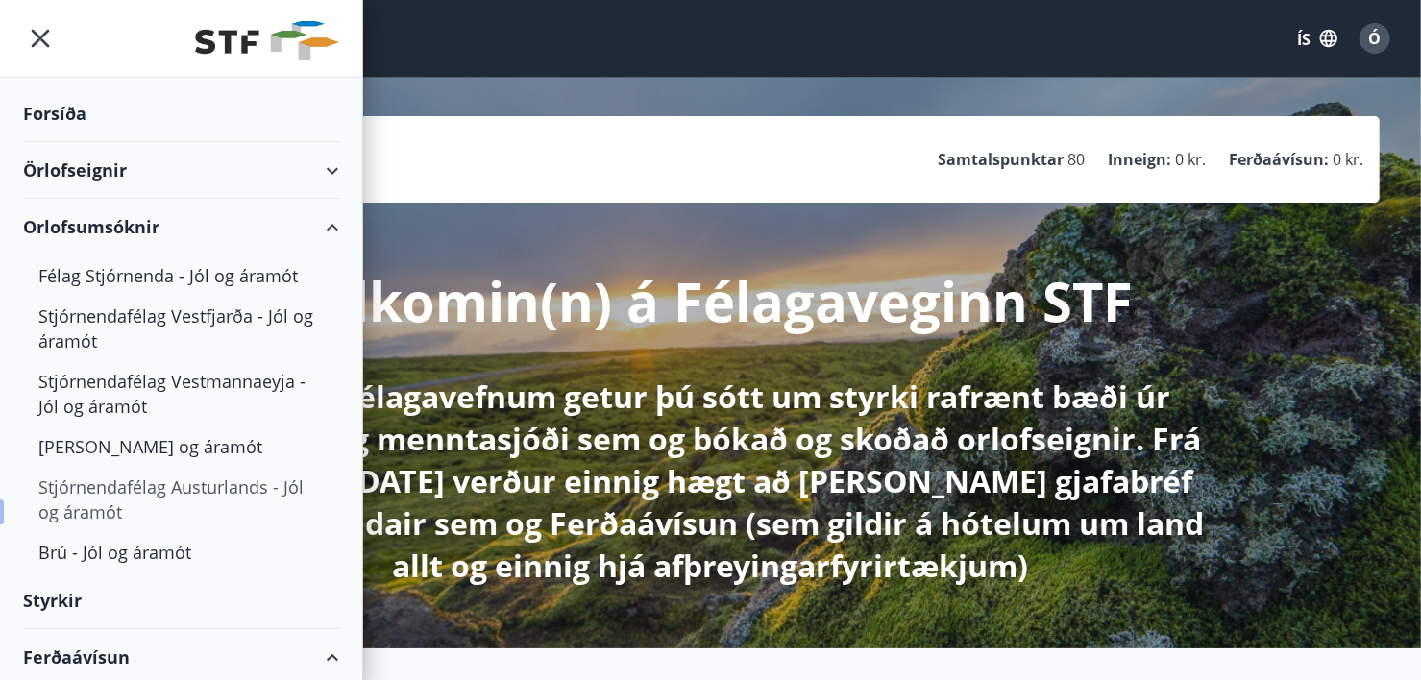
click at [159, 483] on font "Stjórnendafélag Austurlands - Jól og áramót" at bounding box center [170, 500] width 265 height 48
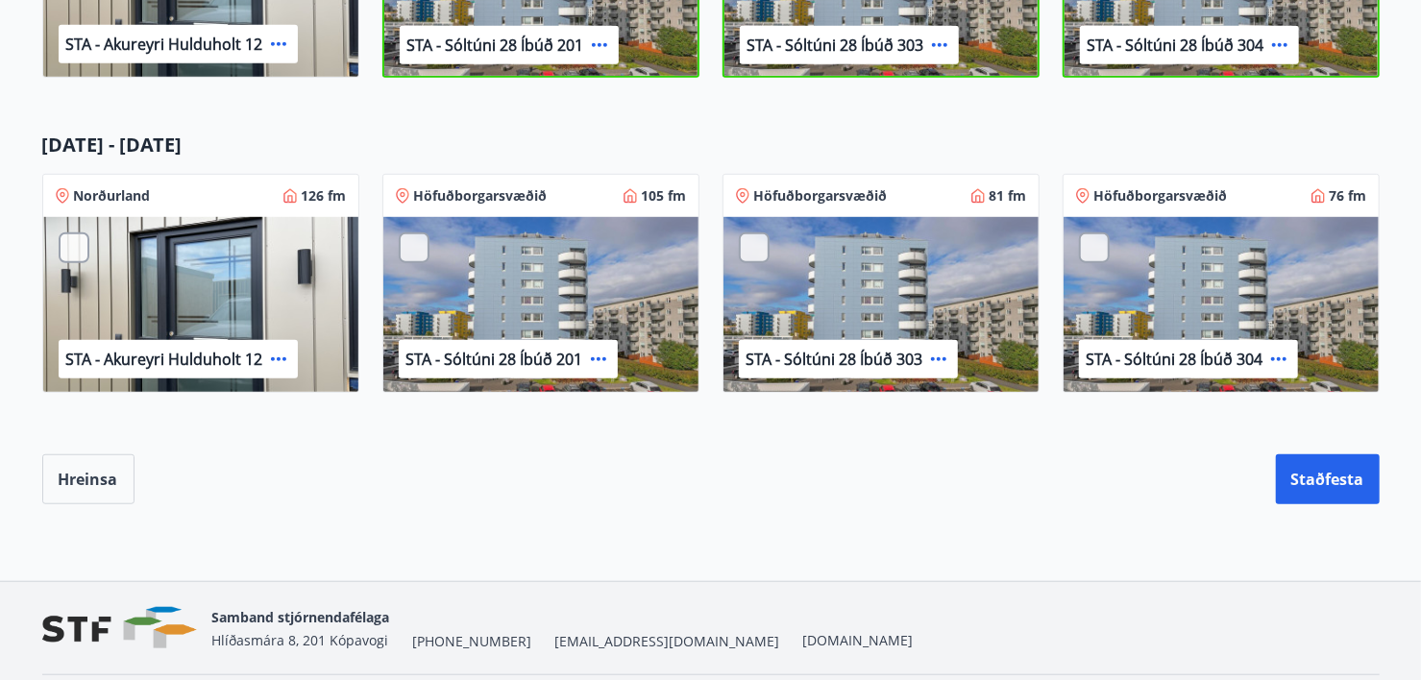
scroll to position [645, 0]
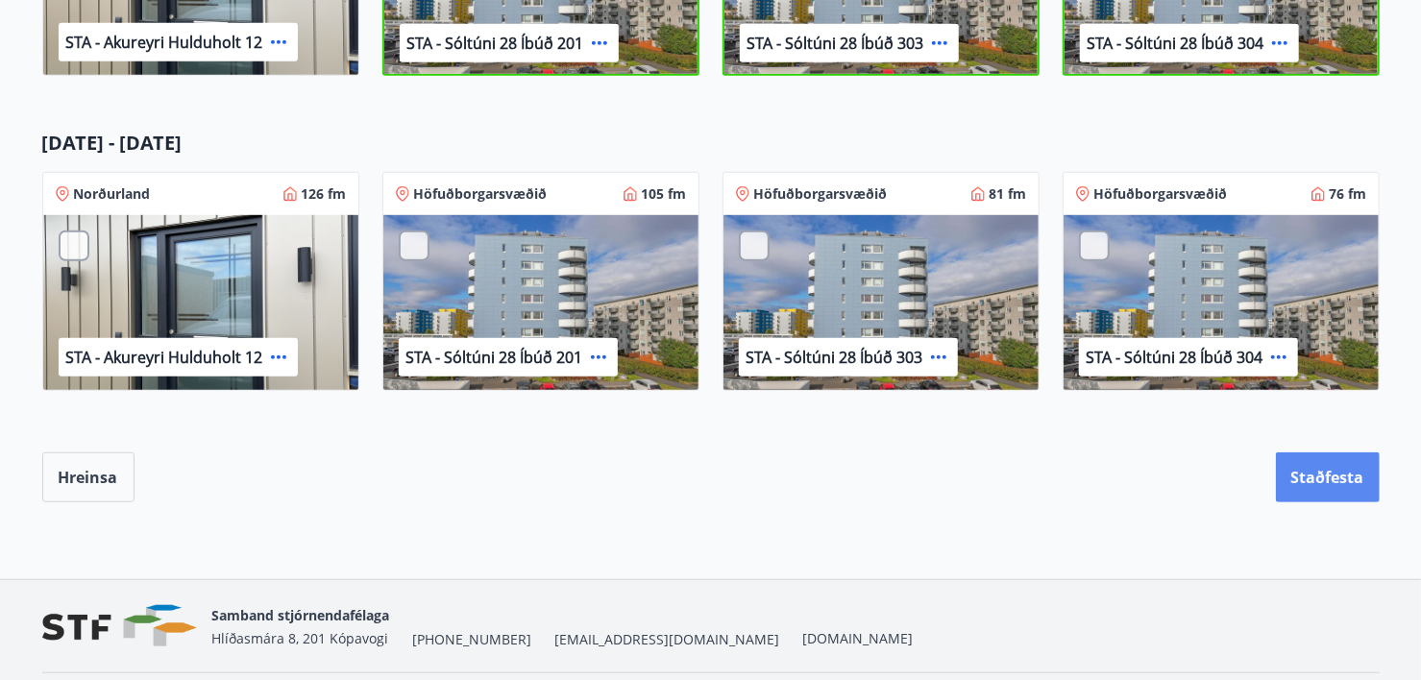
click at [1320, 488] on button "Staðfesta" at bounding box center [1328, 478] width 104 height 50
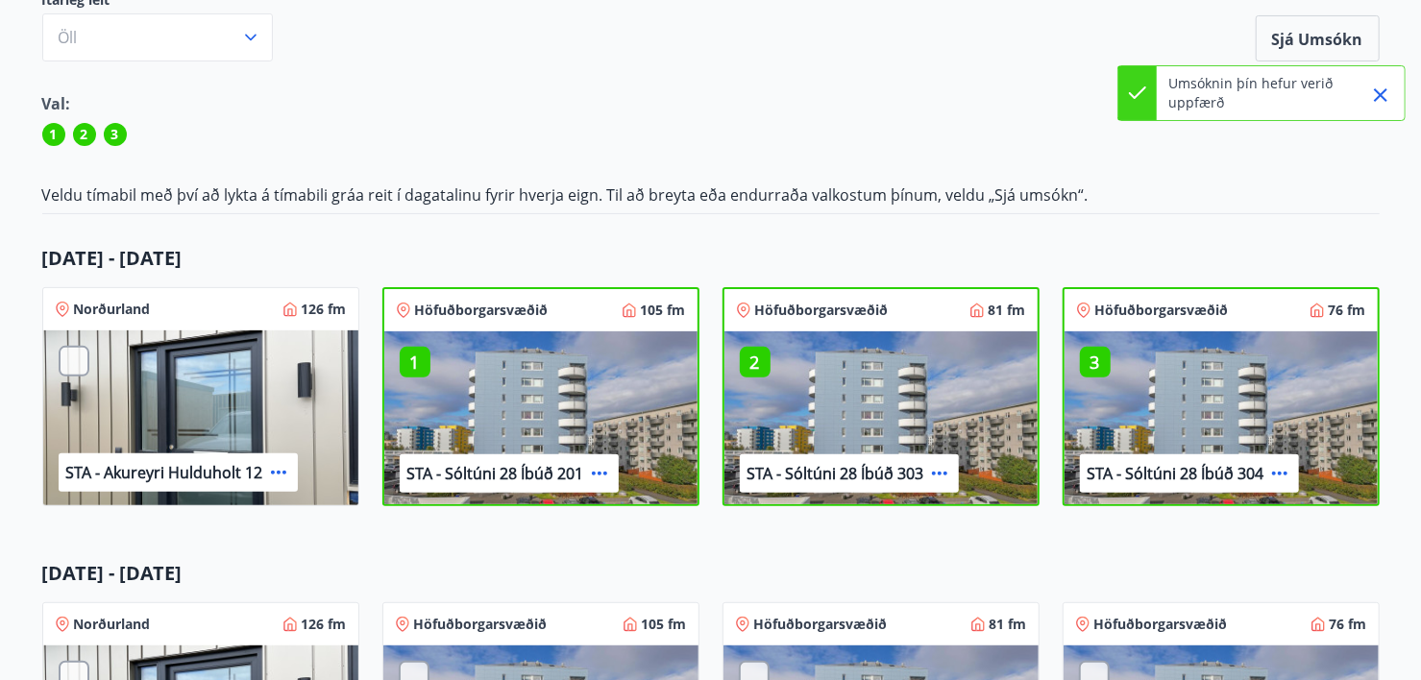
scroll to position [213, 0]
